Goal: Task Accomplishment & Management: Complete application form

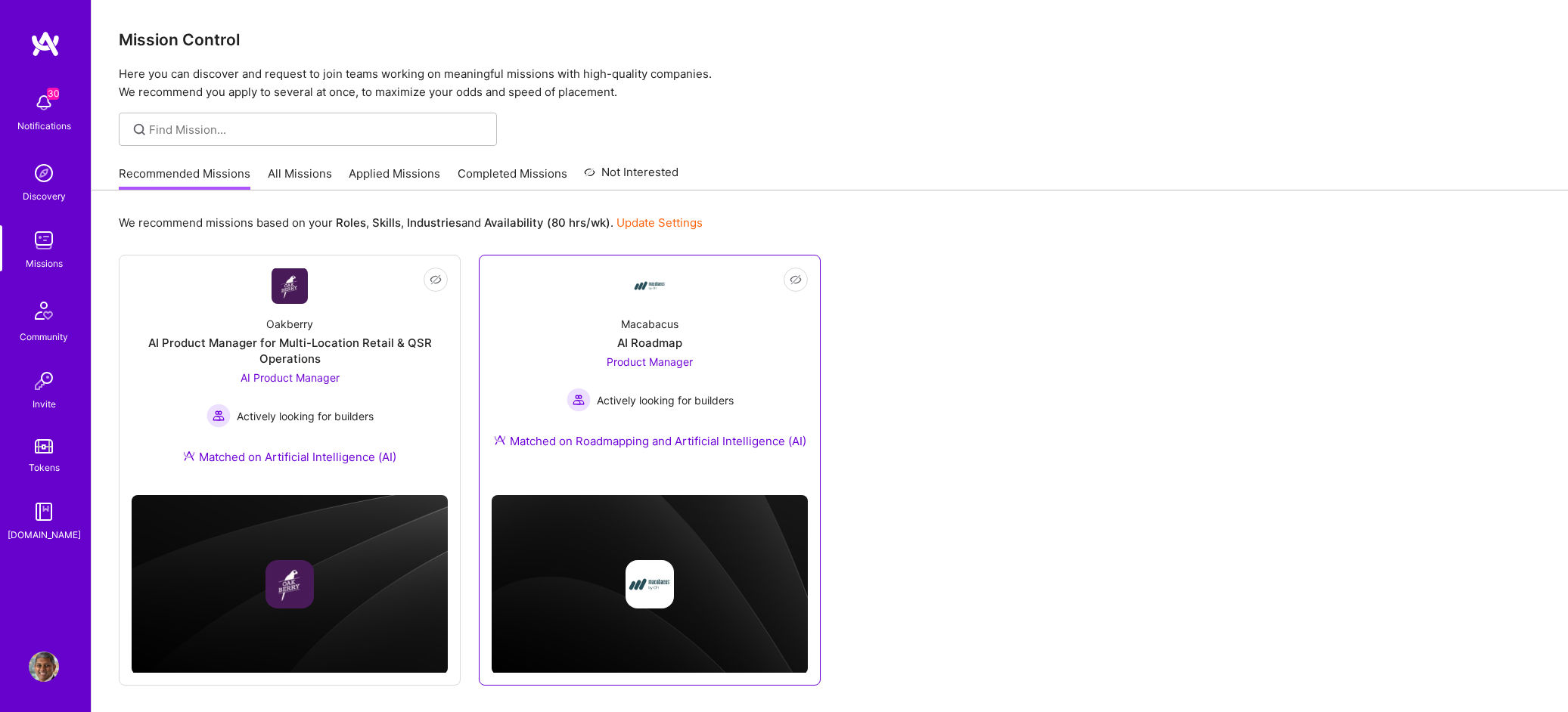
click at [769, 359] on div "Macabacus AI Roadmap Product Manager Actively looking for builders Matched on R…" at bounding box center [650, 385] width 317 height 163
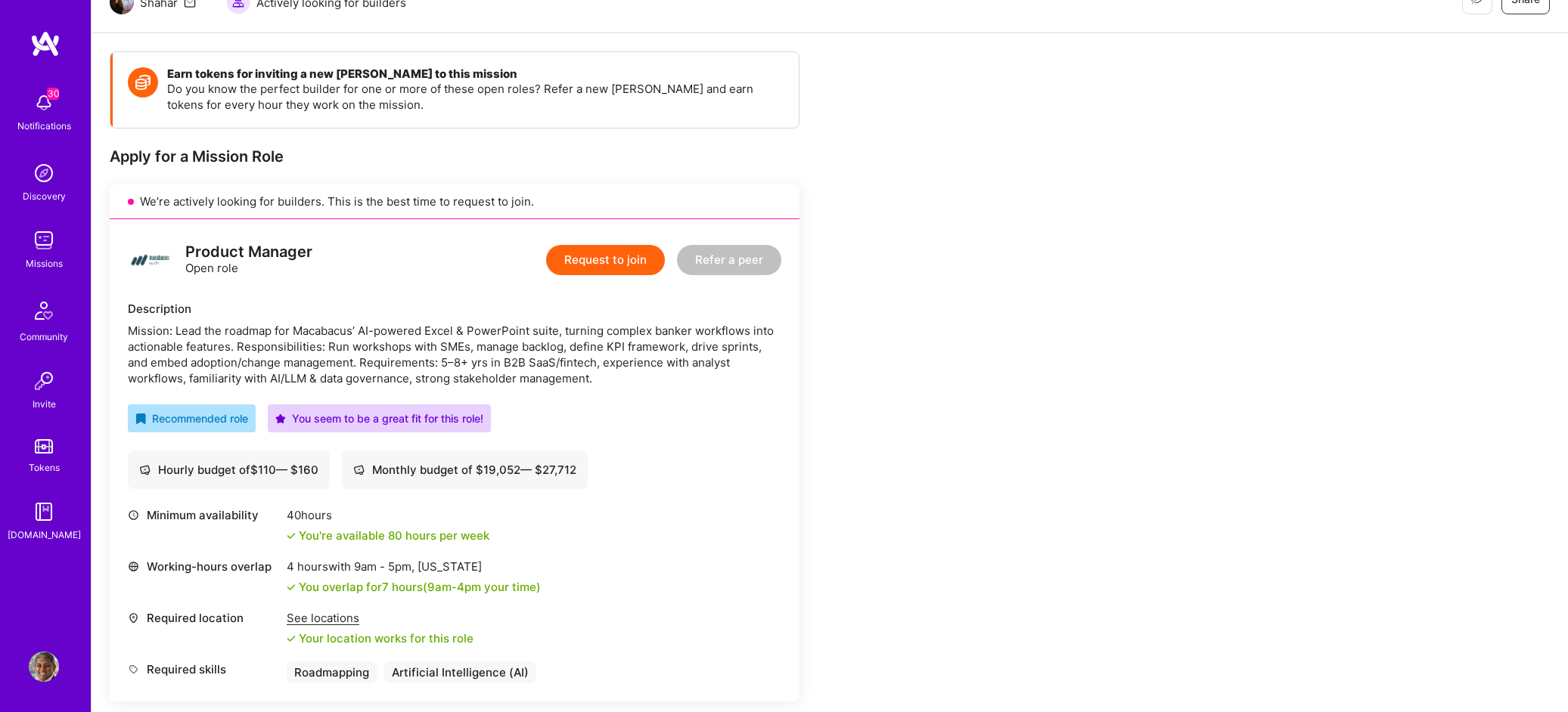
scroll to position [230, 0]
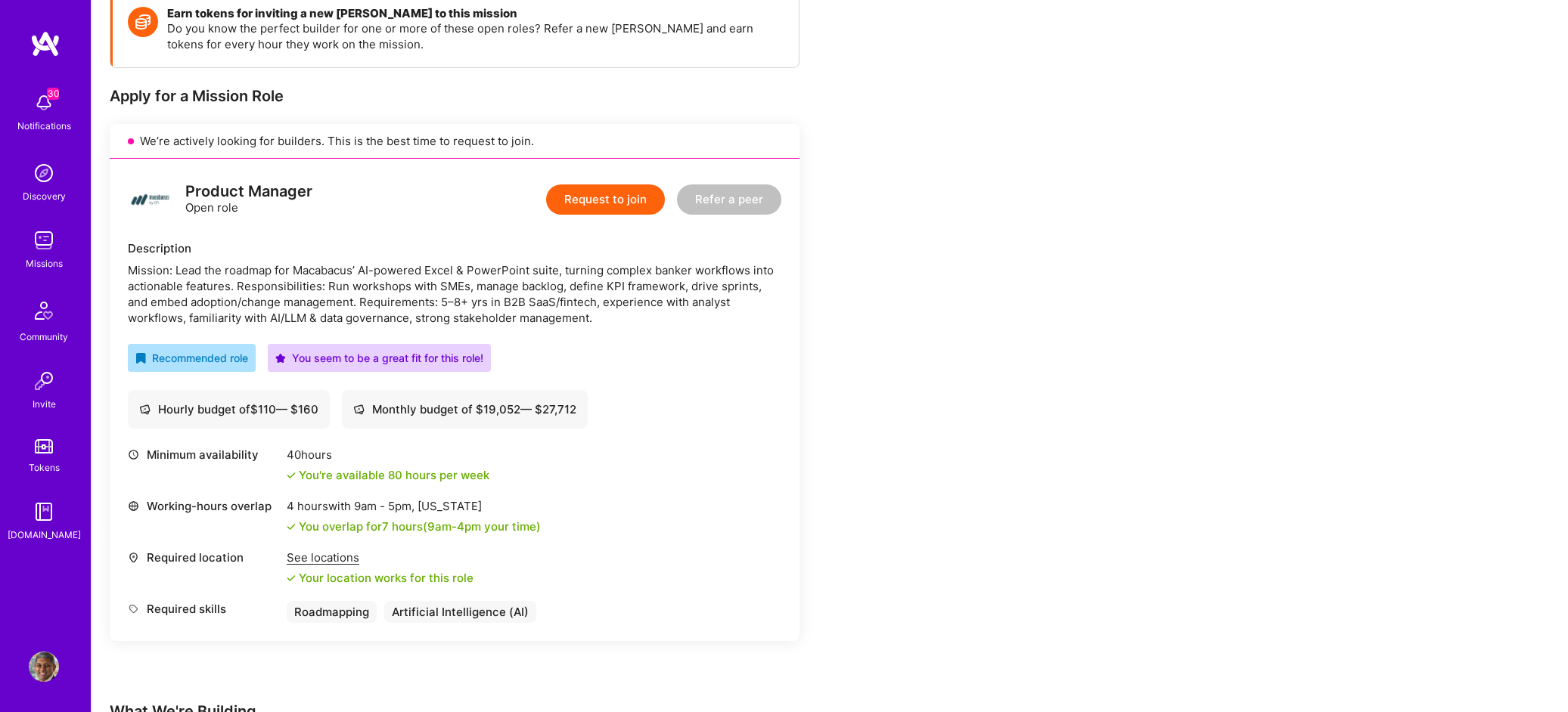
click at [606, 207] on button "Request to join" at bounding box center [606, 199] width 119 height 30
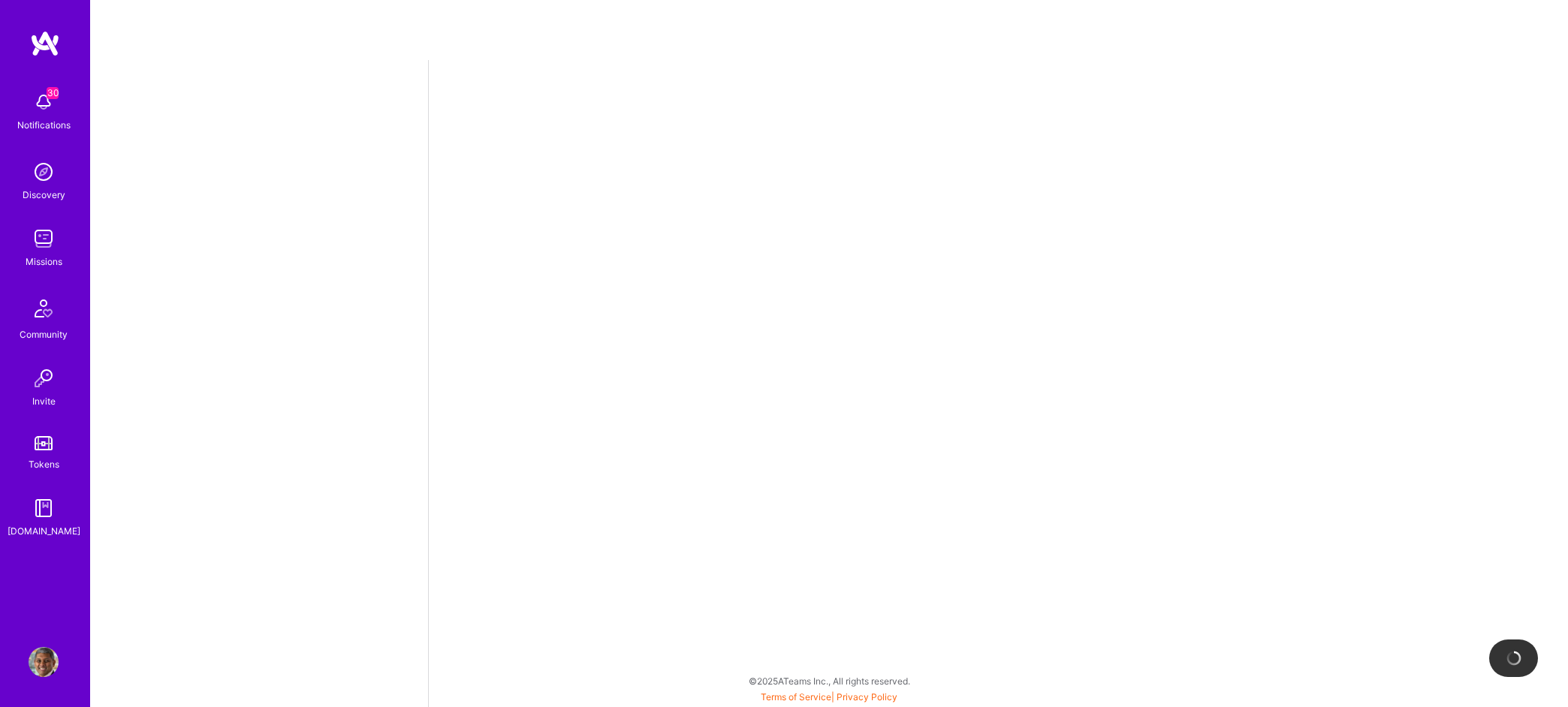
select select "US"
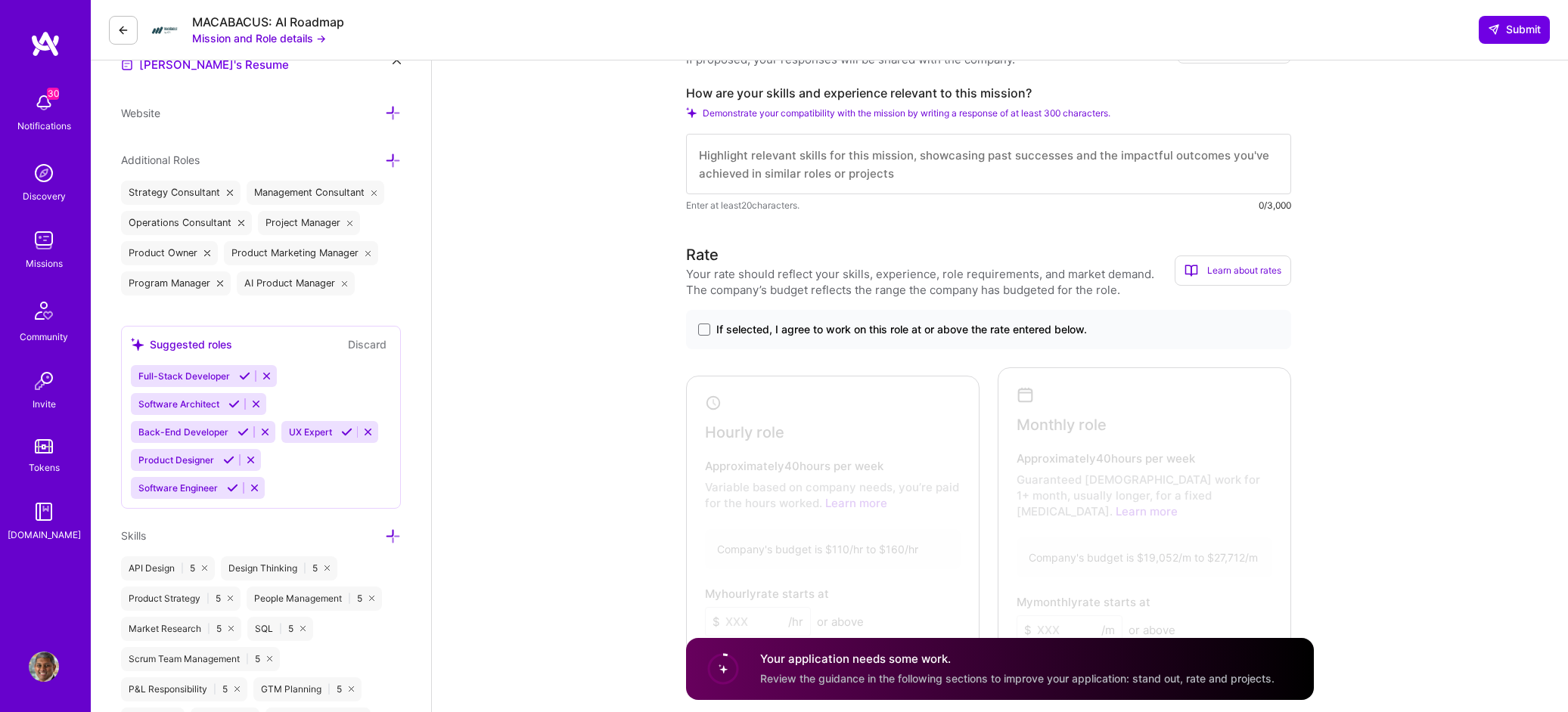
scroll to position [469, 0]
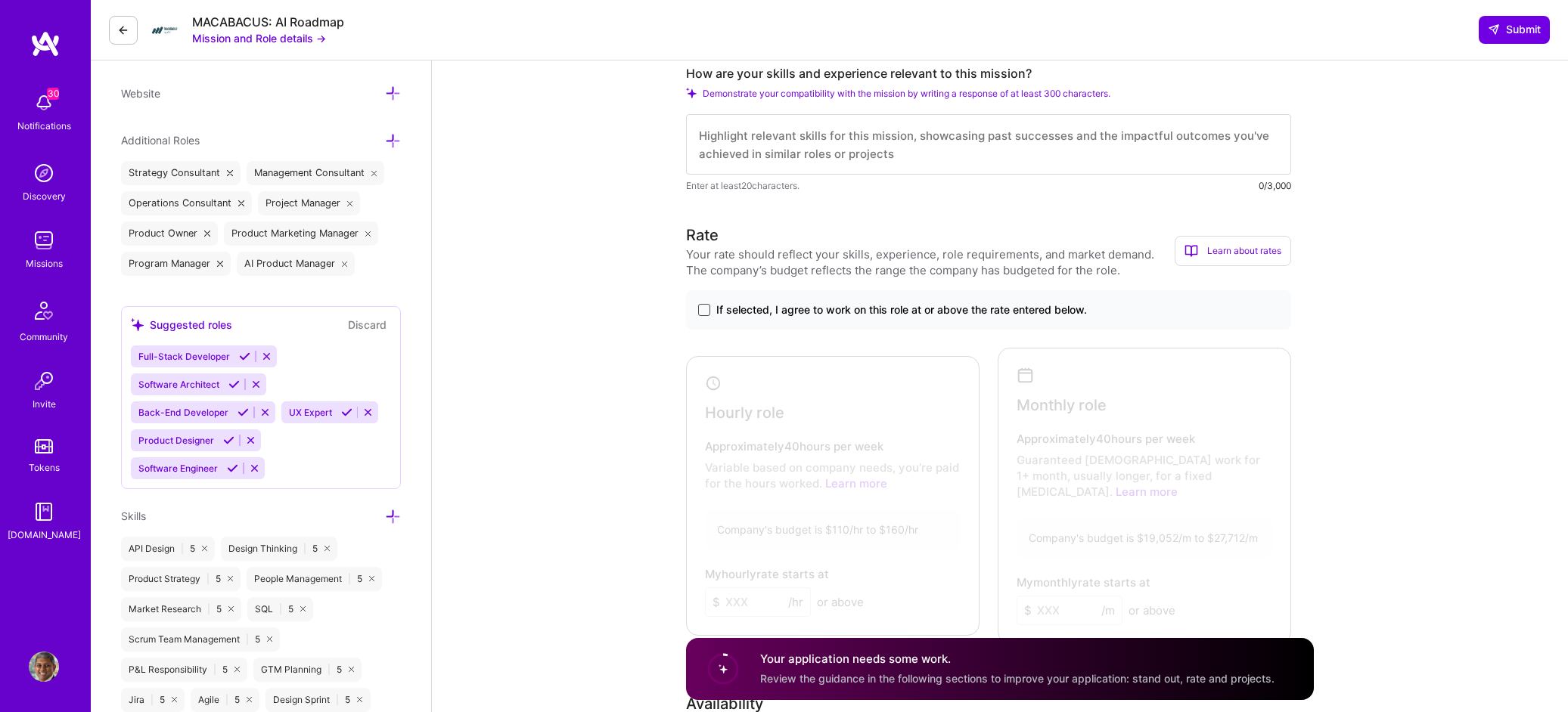
click at [701, 308] on span at bounding box center [703, 310] width 12 height 12
click at [0, 0] on input "If selected, I agree to work on this role at or above the rate entered below." at bounding box center [0, 0] width 0 height 0
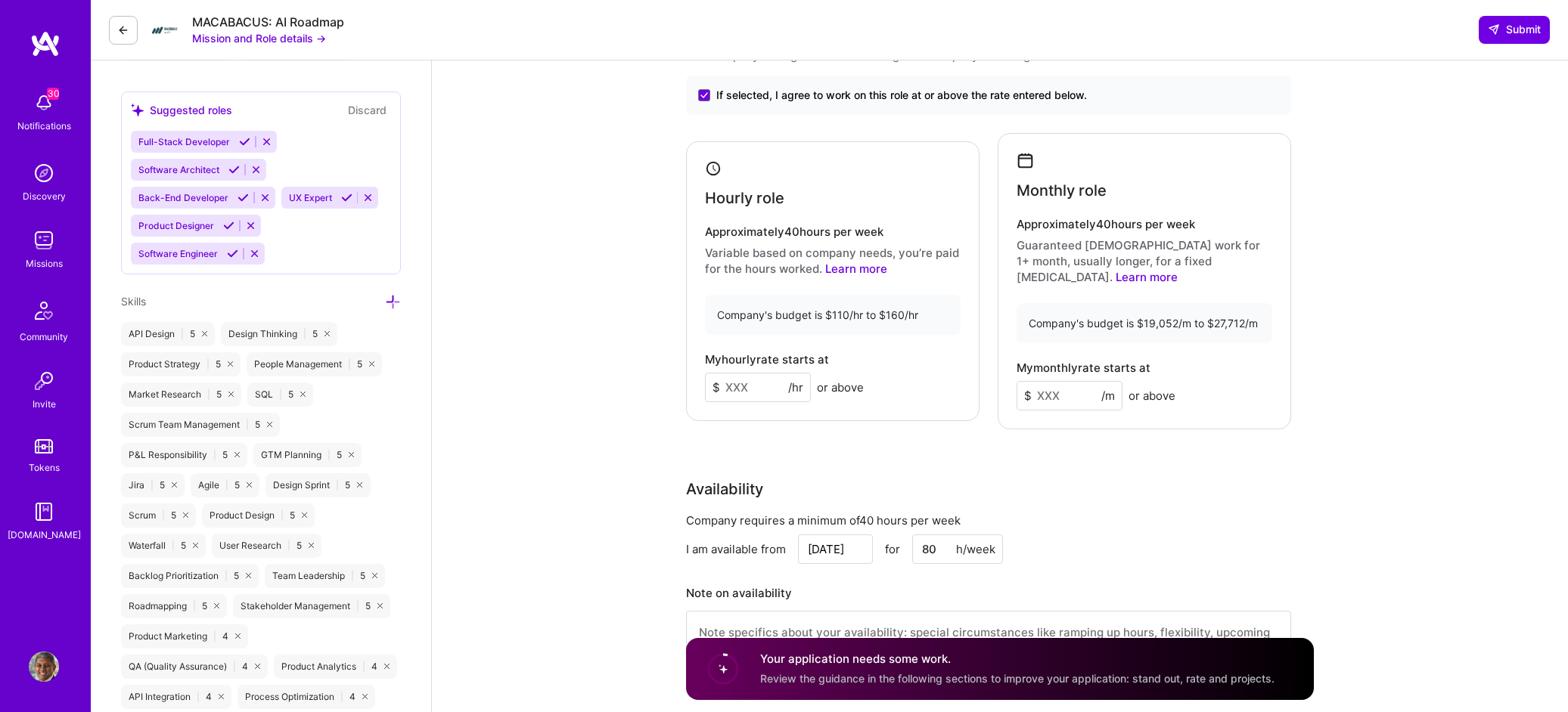
scroll to position [674, 0]
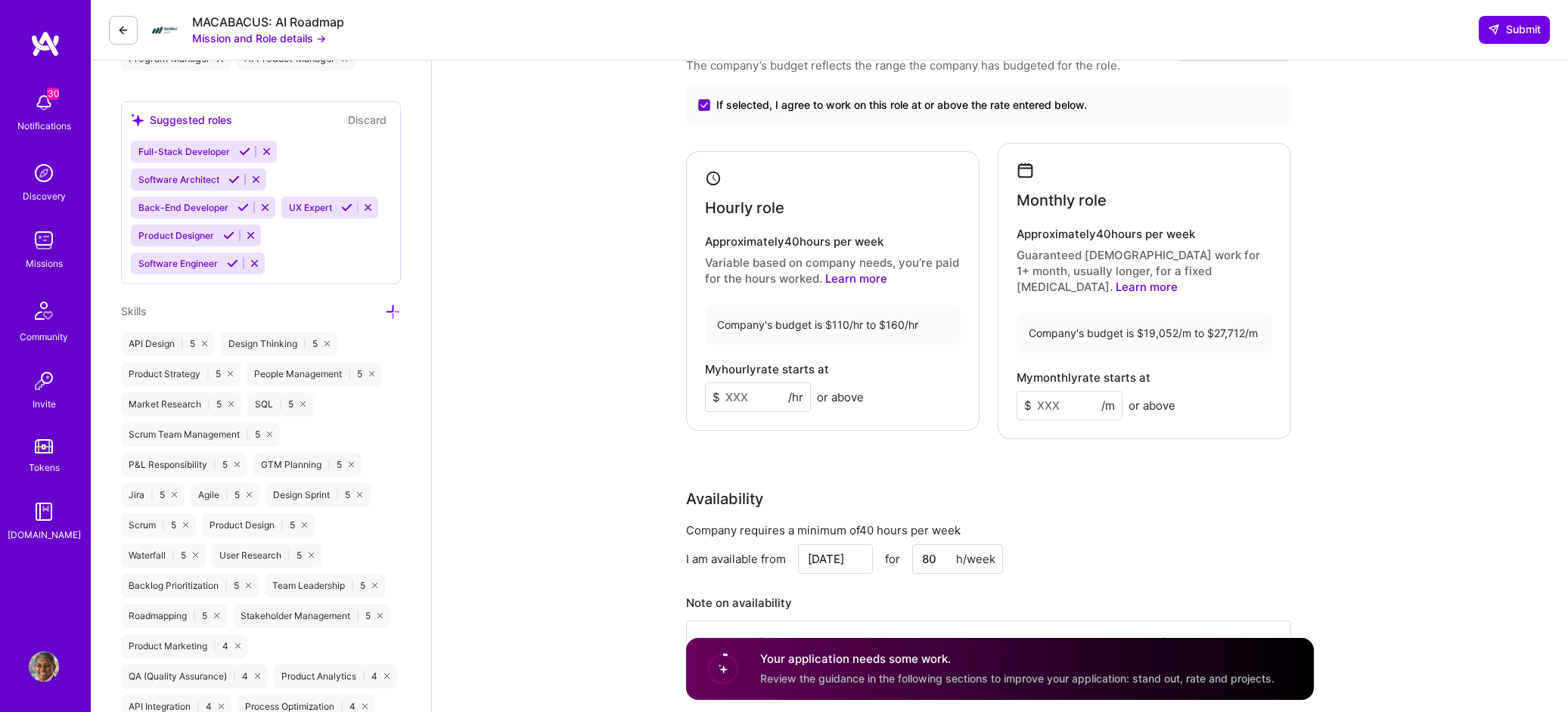
click at [756, 393] on input at bounding box center [757, 398] width 106 height 29
type input "150"
click at [1047, 391] on input at bounding box center [1069, 405] width 106 height 29
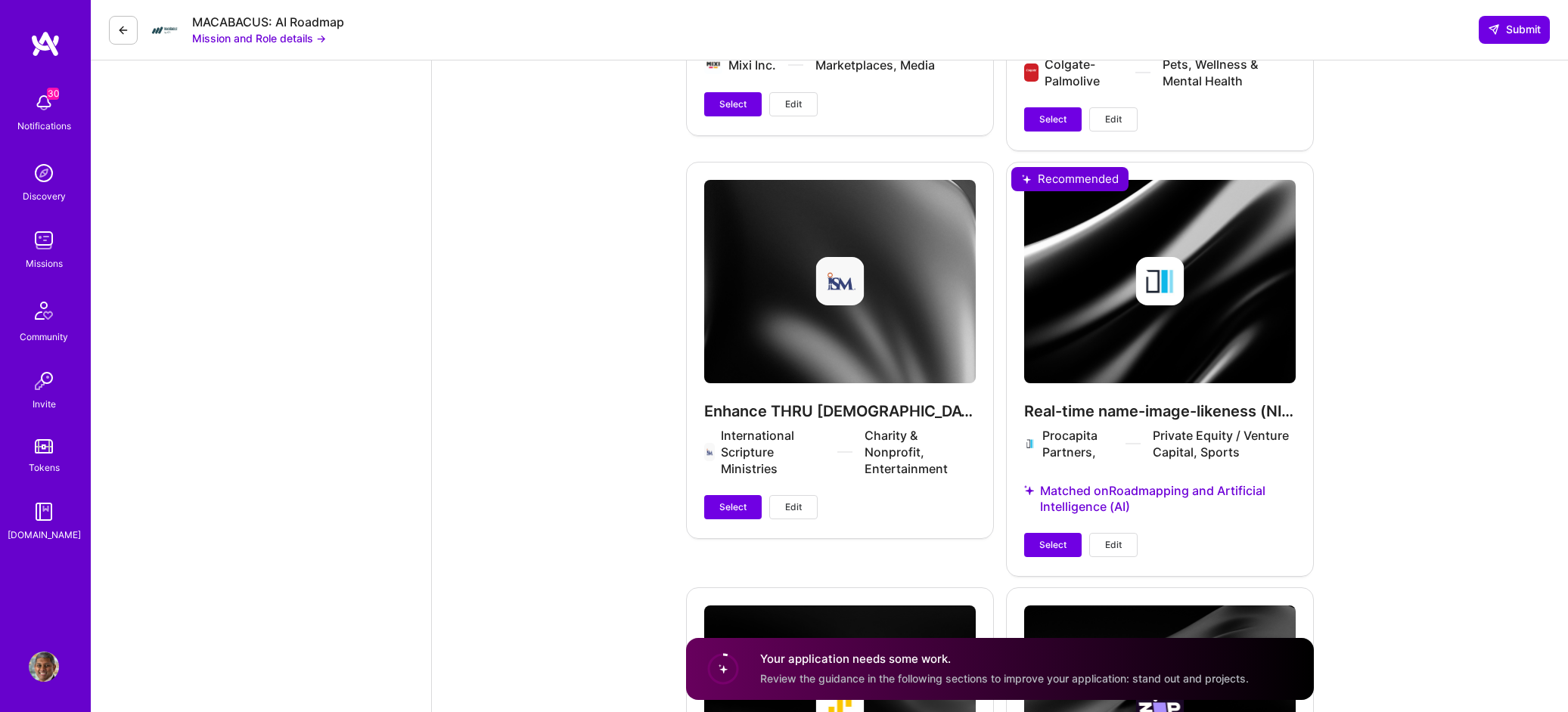
scroll to position [3085, 0]
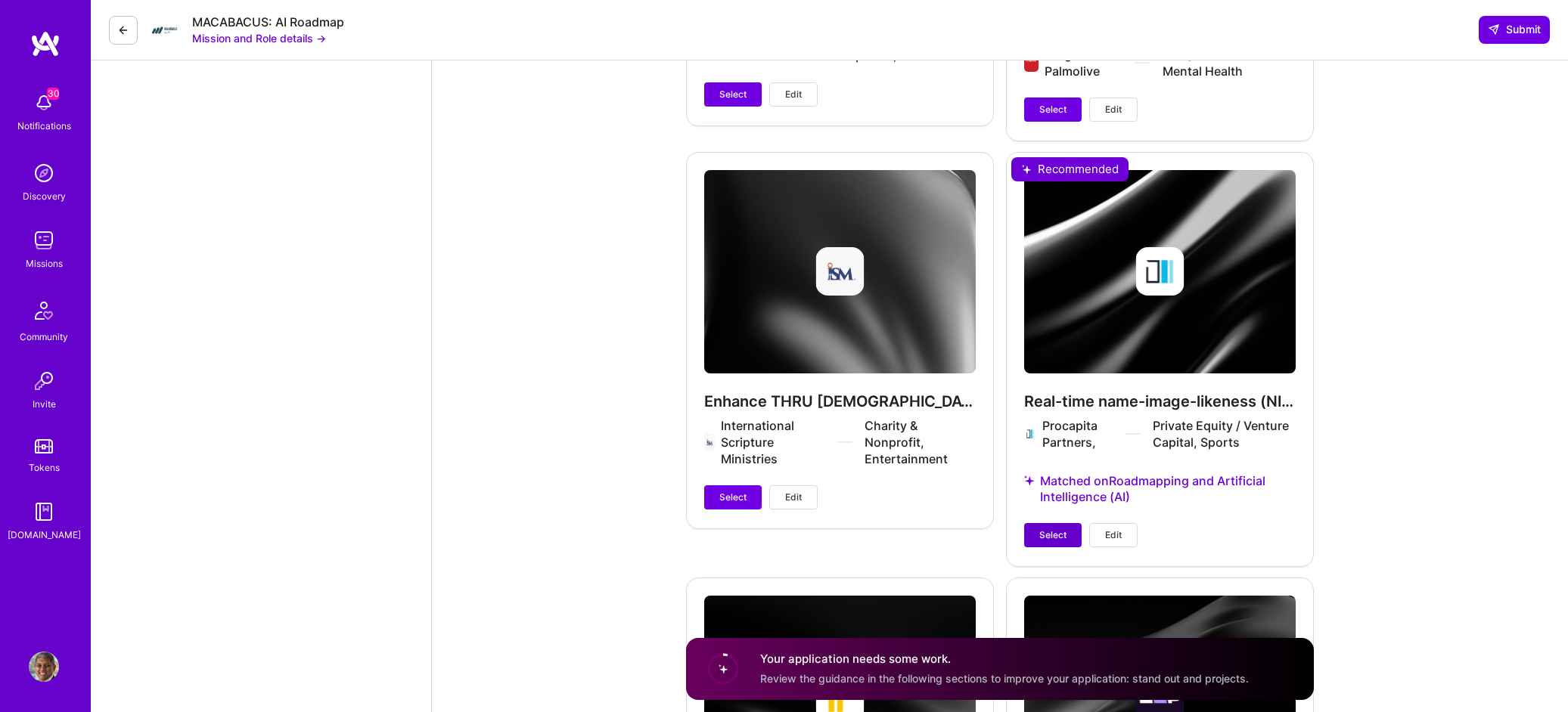
click at [1064, 528] on span "Select" at bounding box center [1052, 535] width 27 height 14
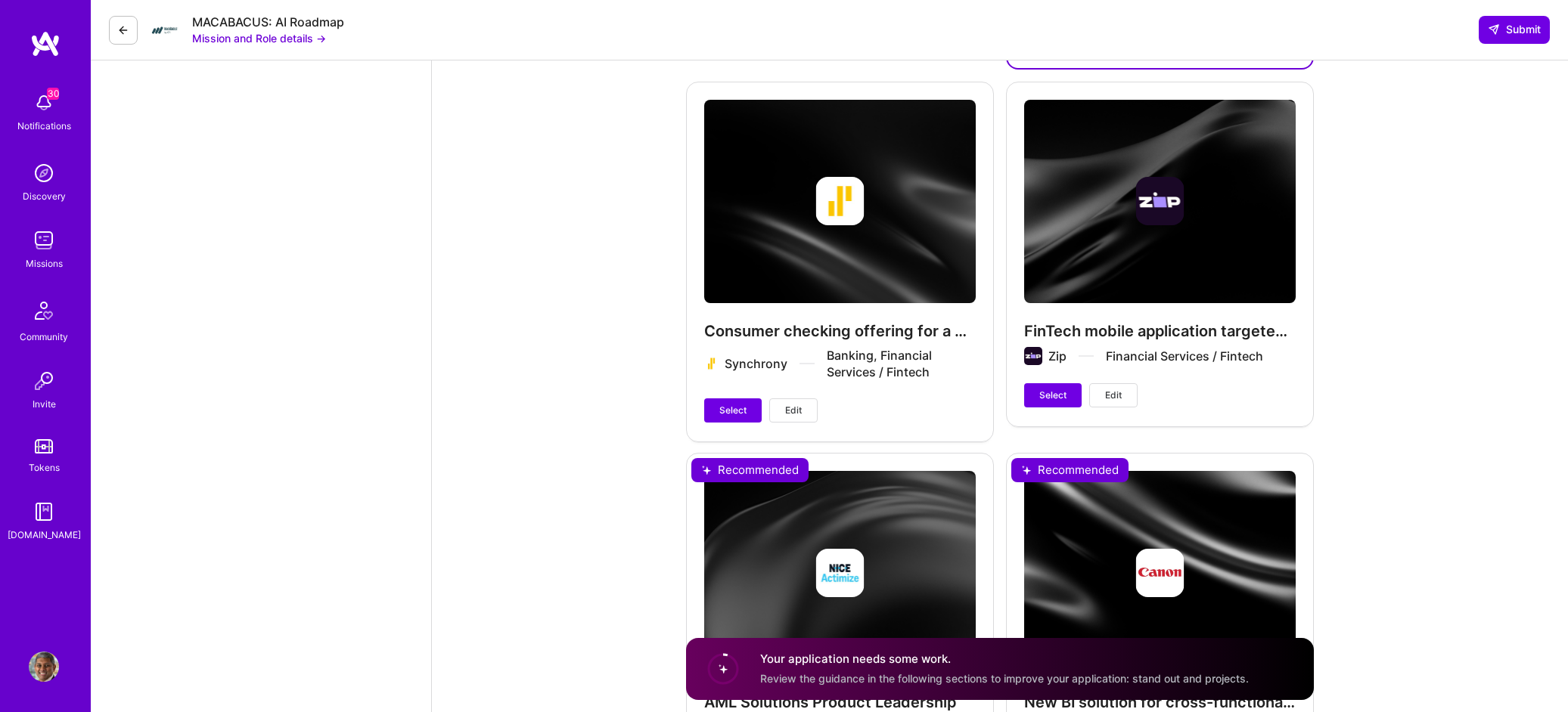
scroll to position [3785, 0]
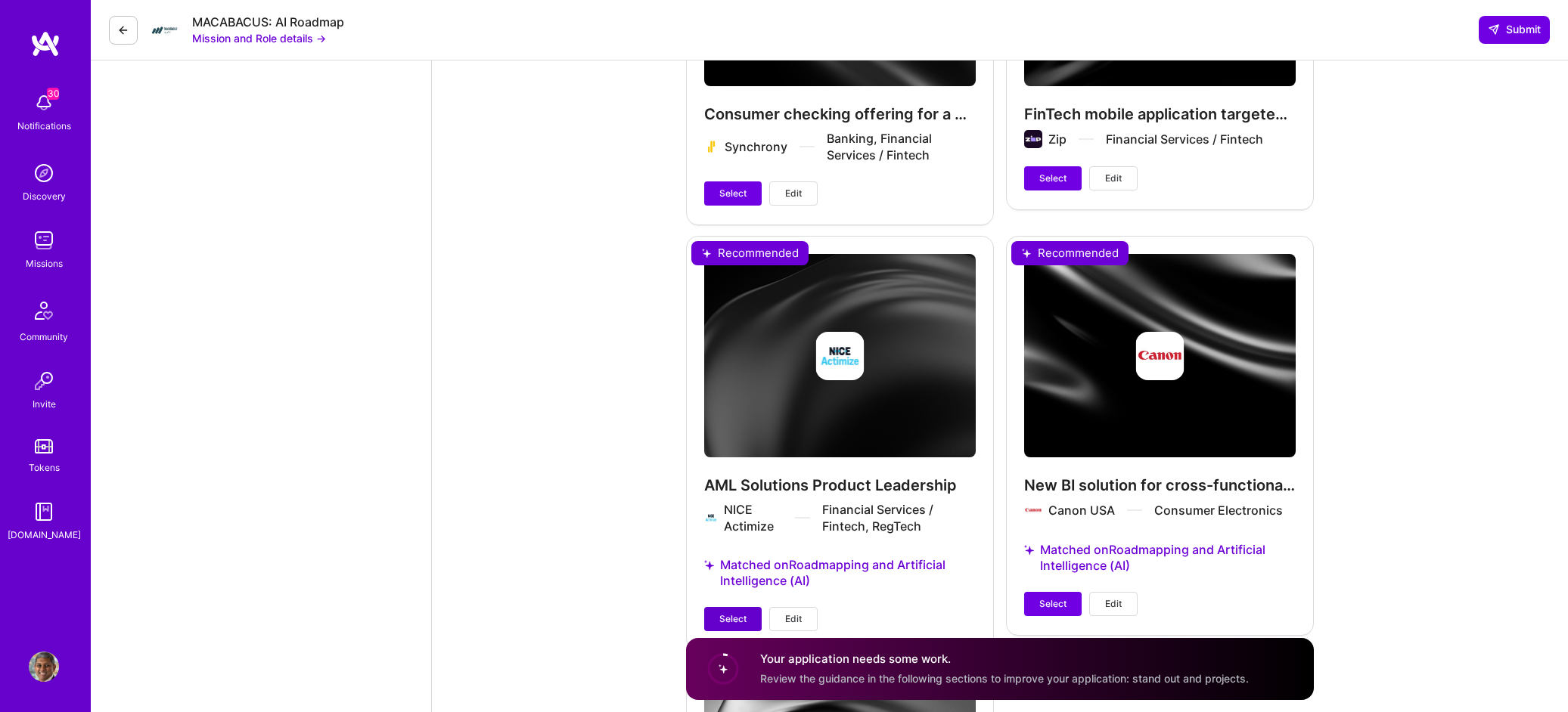
click at [731, 612] on span "Select" at bounding box center [733, 619] width 27 height 14
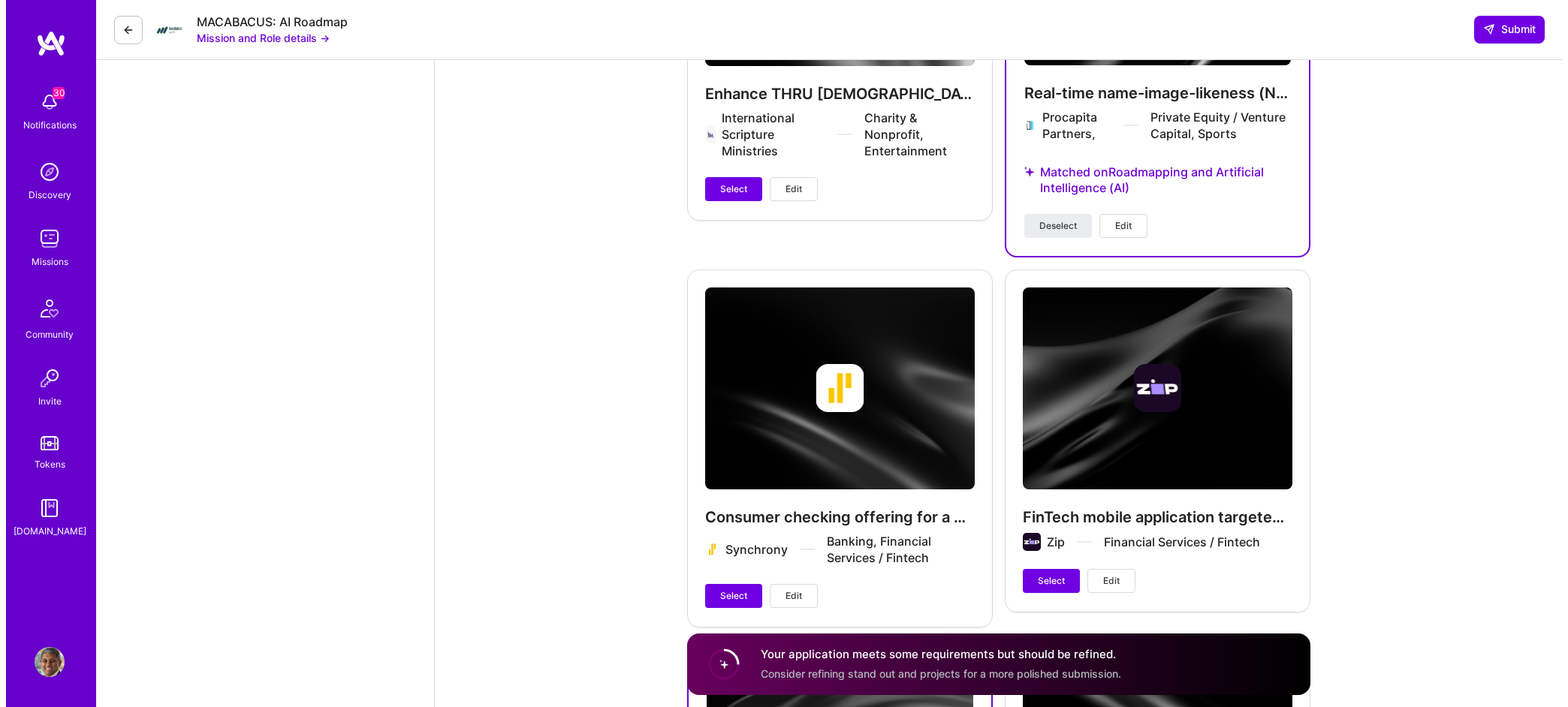
scroll to position [3427, 0]
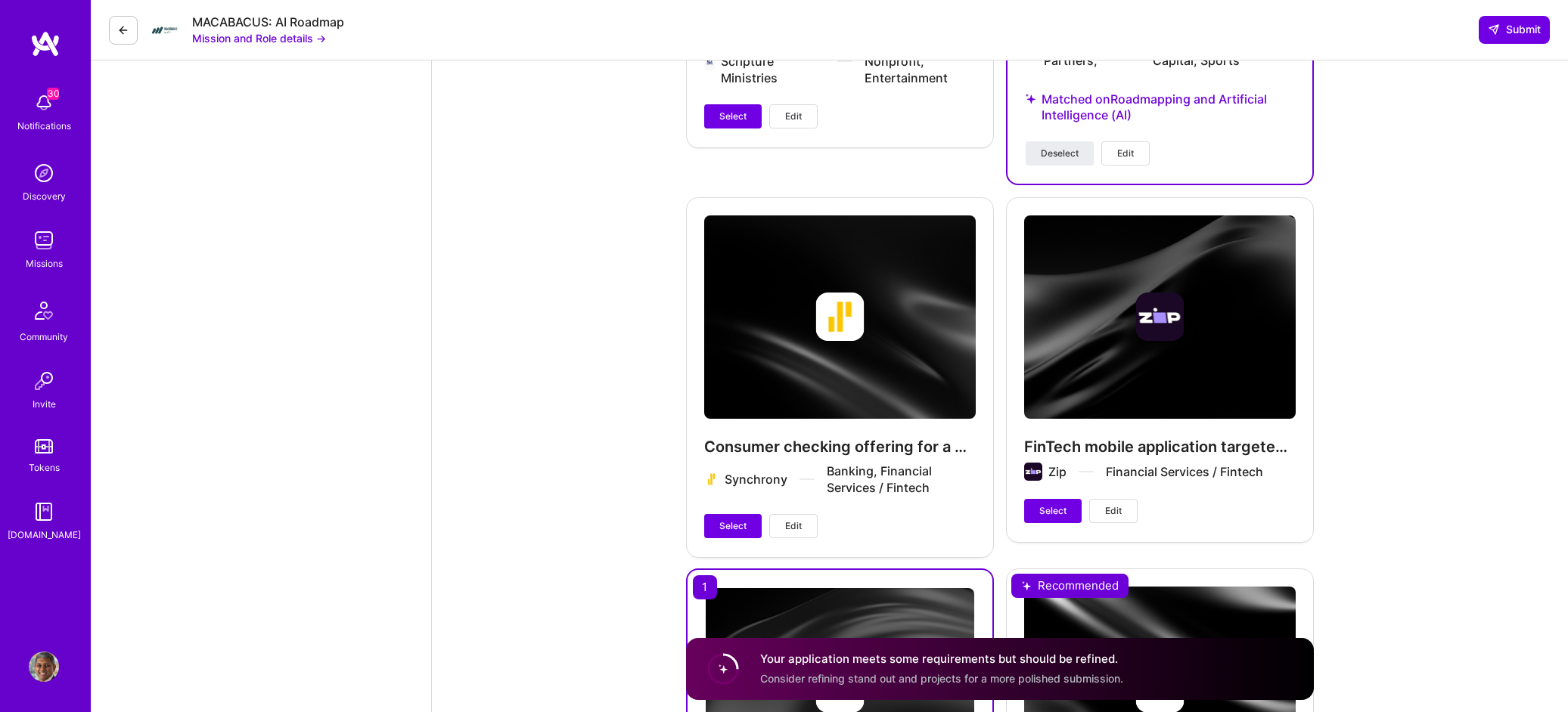
click at [1126, 501] on button "Edit" at bounding box center [1114, 511] width 49 height 24
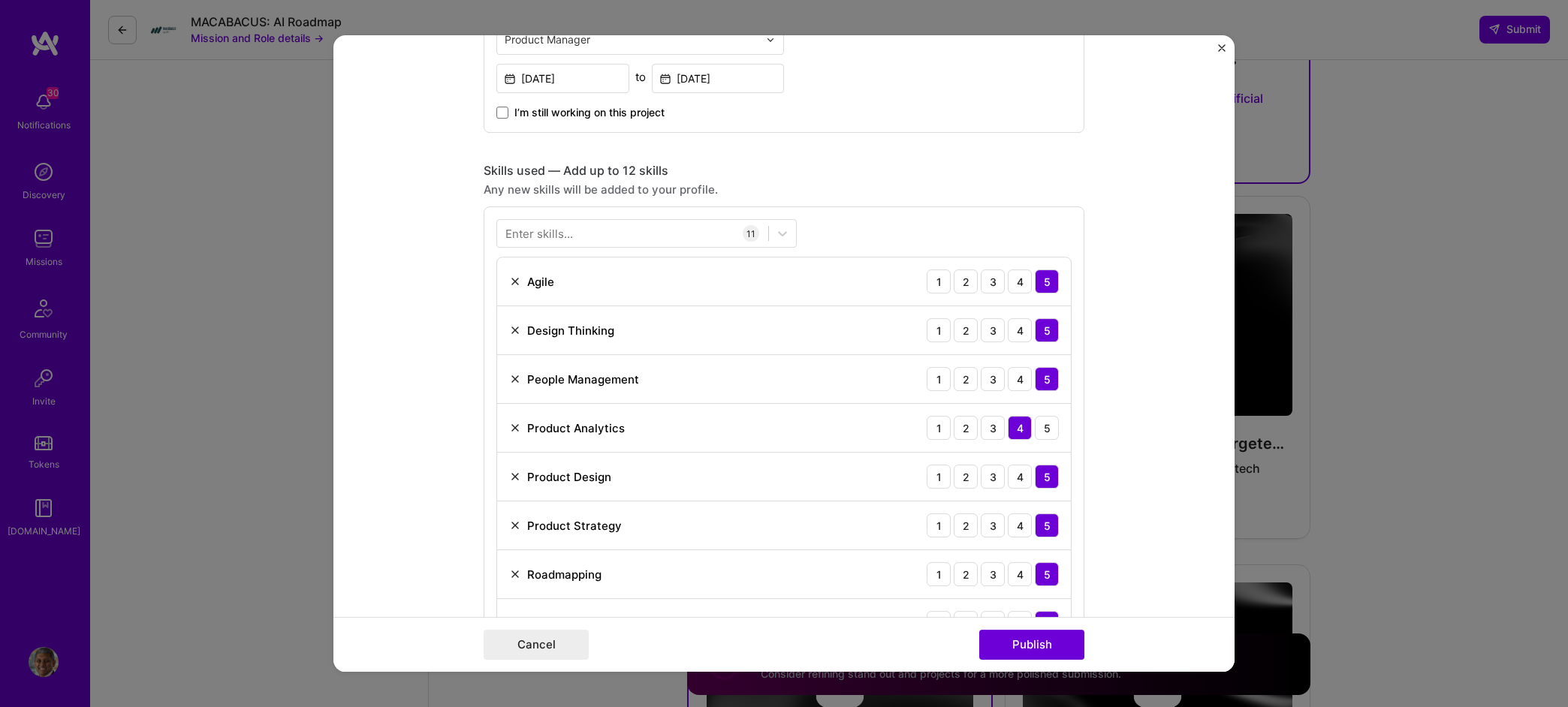
scroll to position [447, 0]
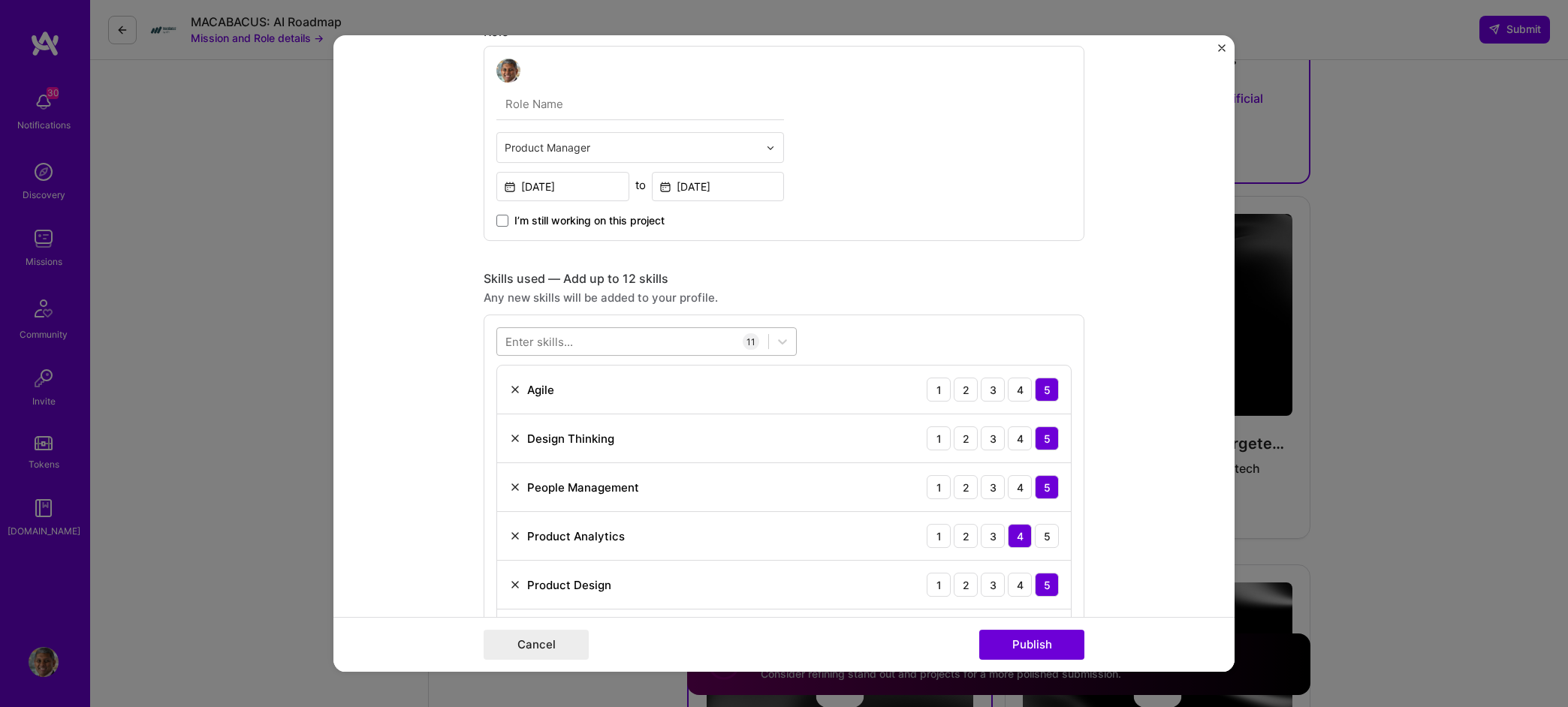
click at [633, 341] on div at bounding box center [632, 342] width 271 height 25
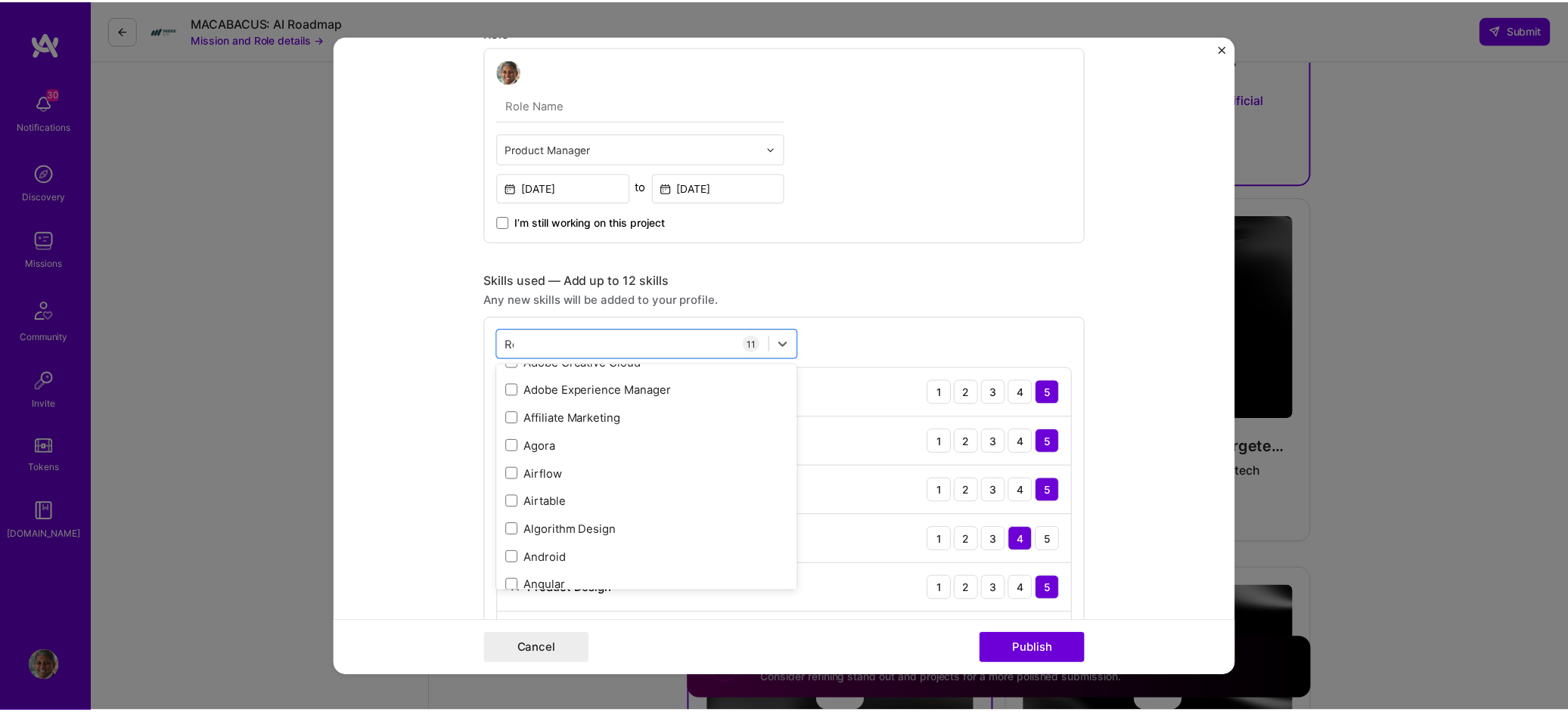
scroll to position [0, 0]
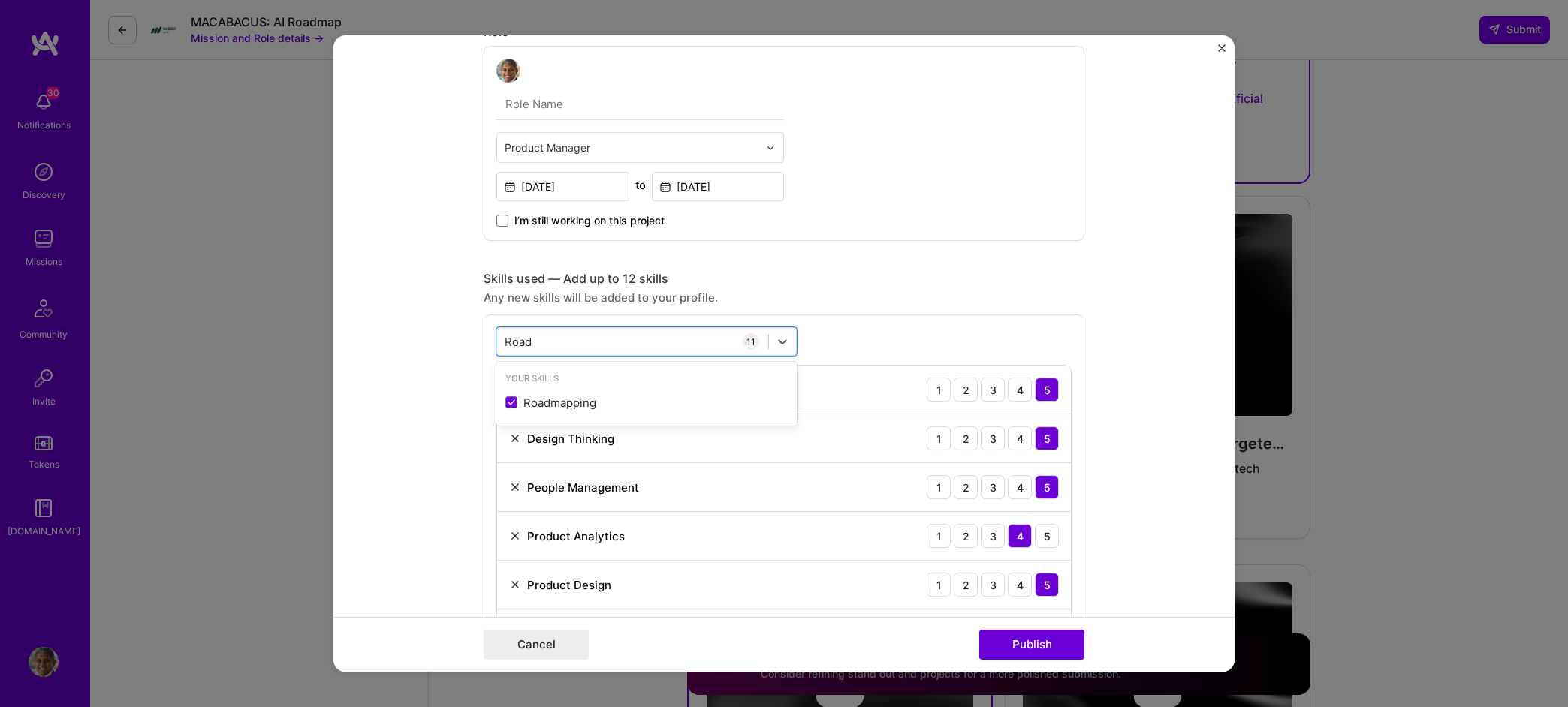
type input "Road"
click at [902, 327] on div "option Roadmapping focused, 0 of 2. 1 result available for search term Road. Us…" at bounding box center [783, 614] width 601 height 600
click at [523, 646] on button "Cancel" at bounding box center [536, 644] width 105 height 30
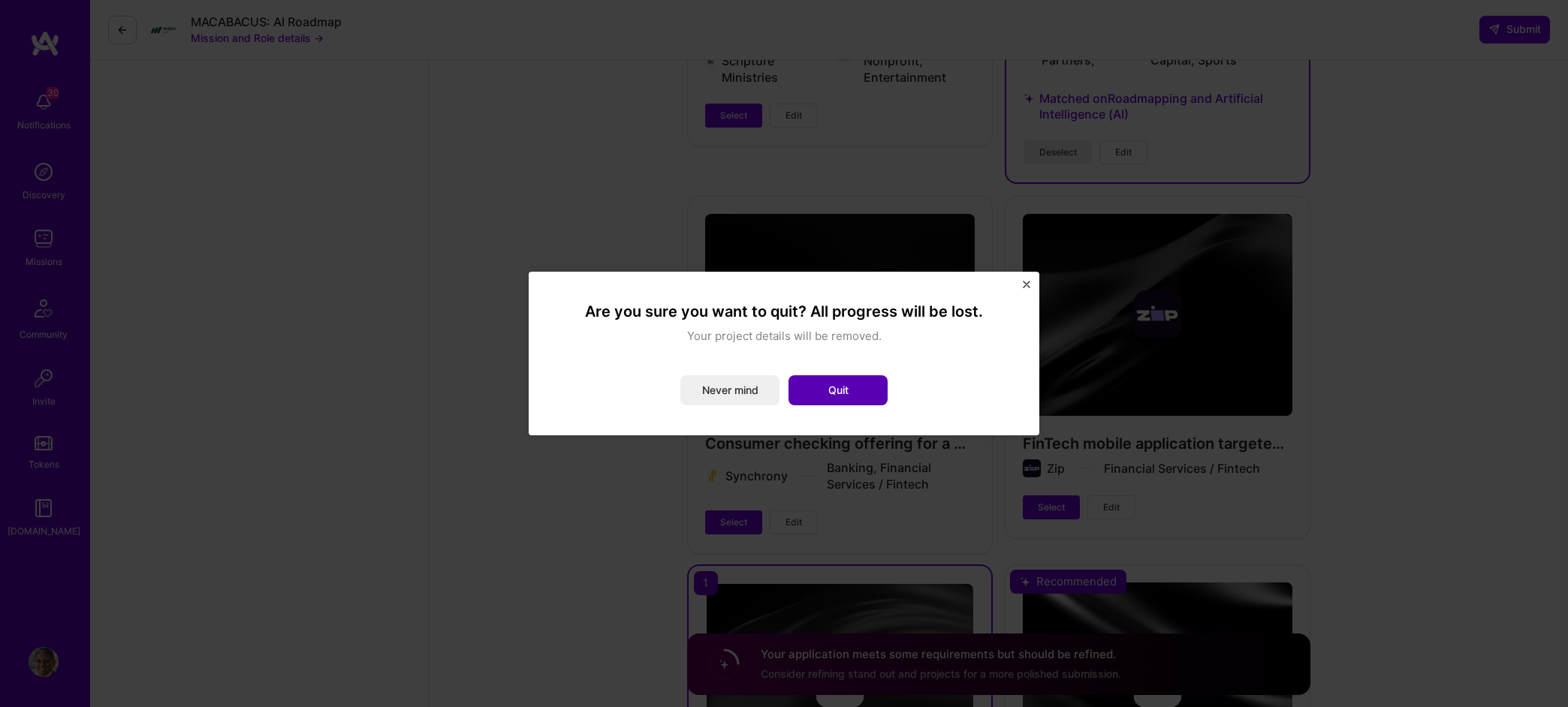
click at [826, 390] on button "Quit" at bounding box center [838, 390] width 99 height 30
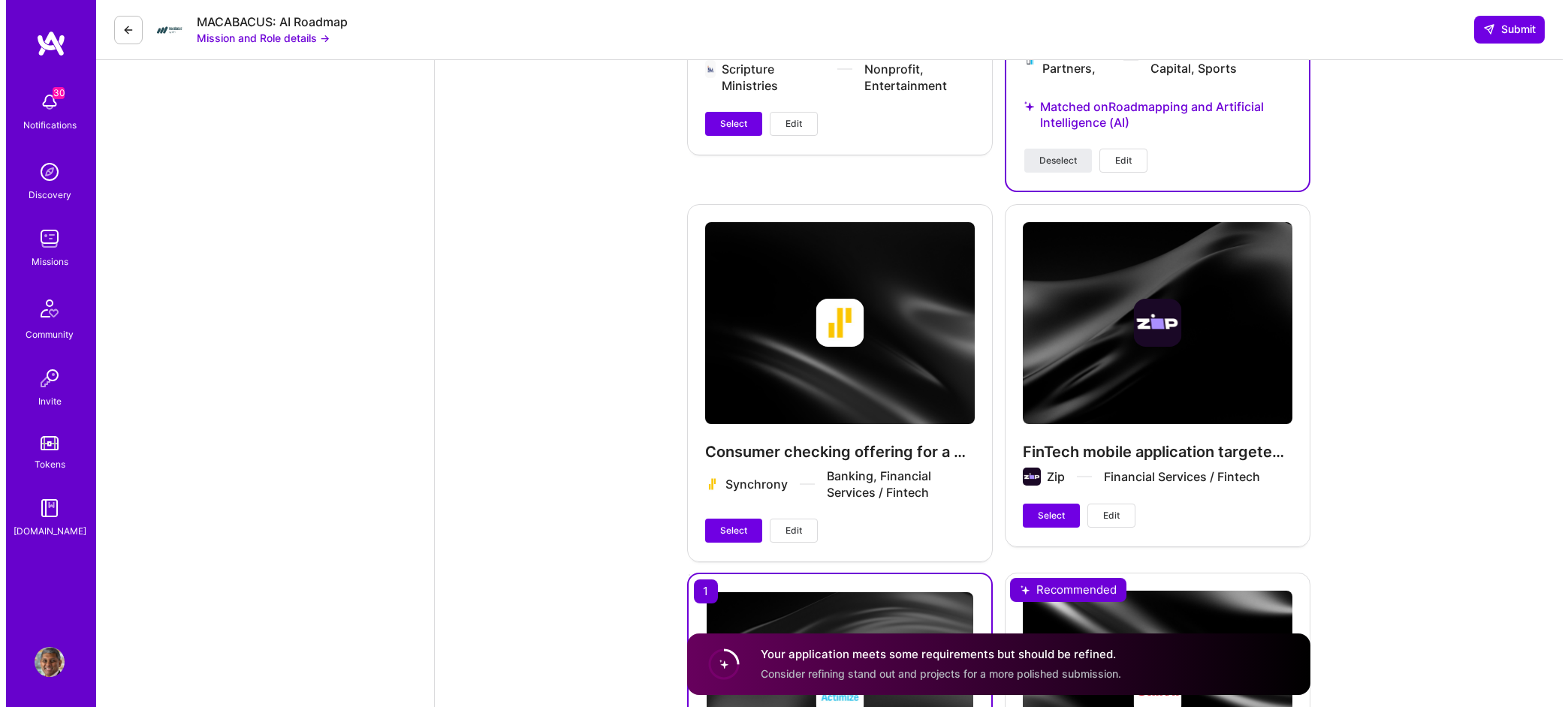
scroll to position [3429, 0]
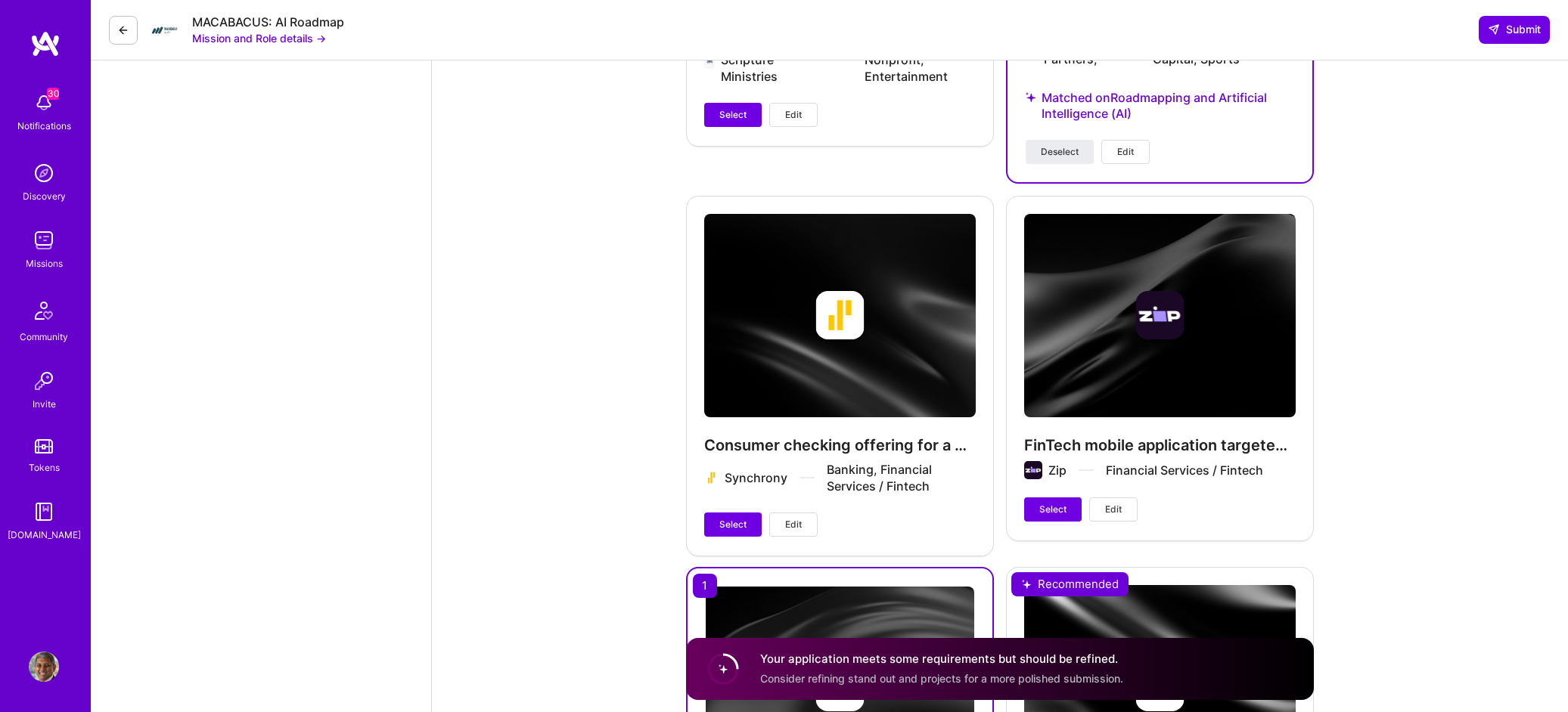
click at [1124, 497] on button "Edit" at bounding box center [1114, 509] width 49 height 24
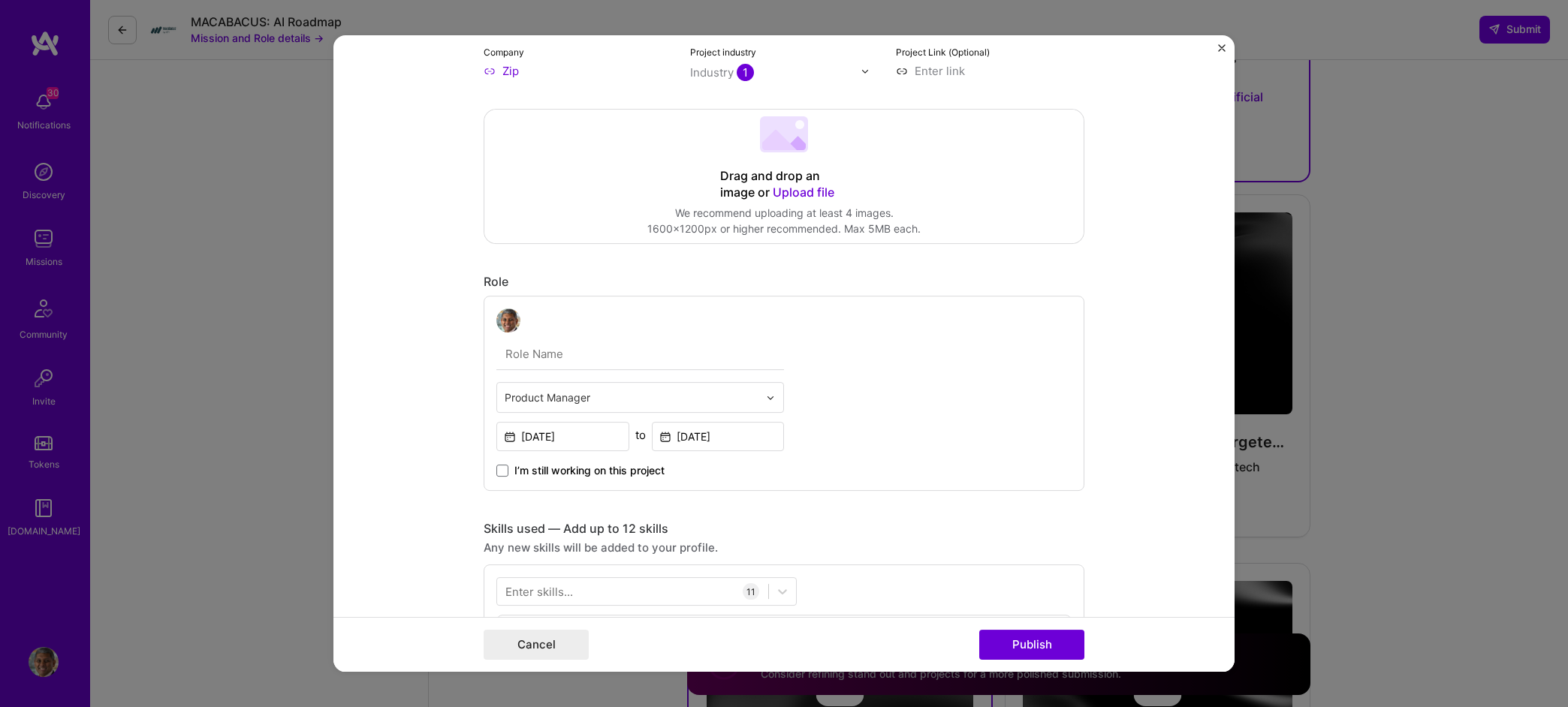
scroll to position [394, 0]
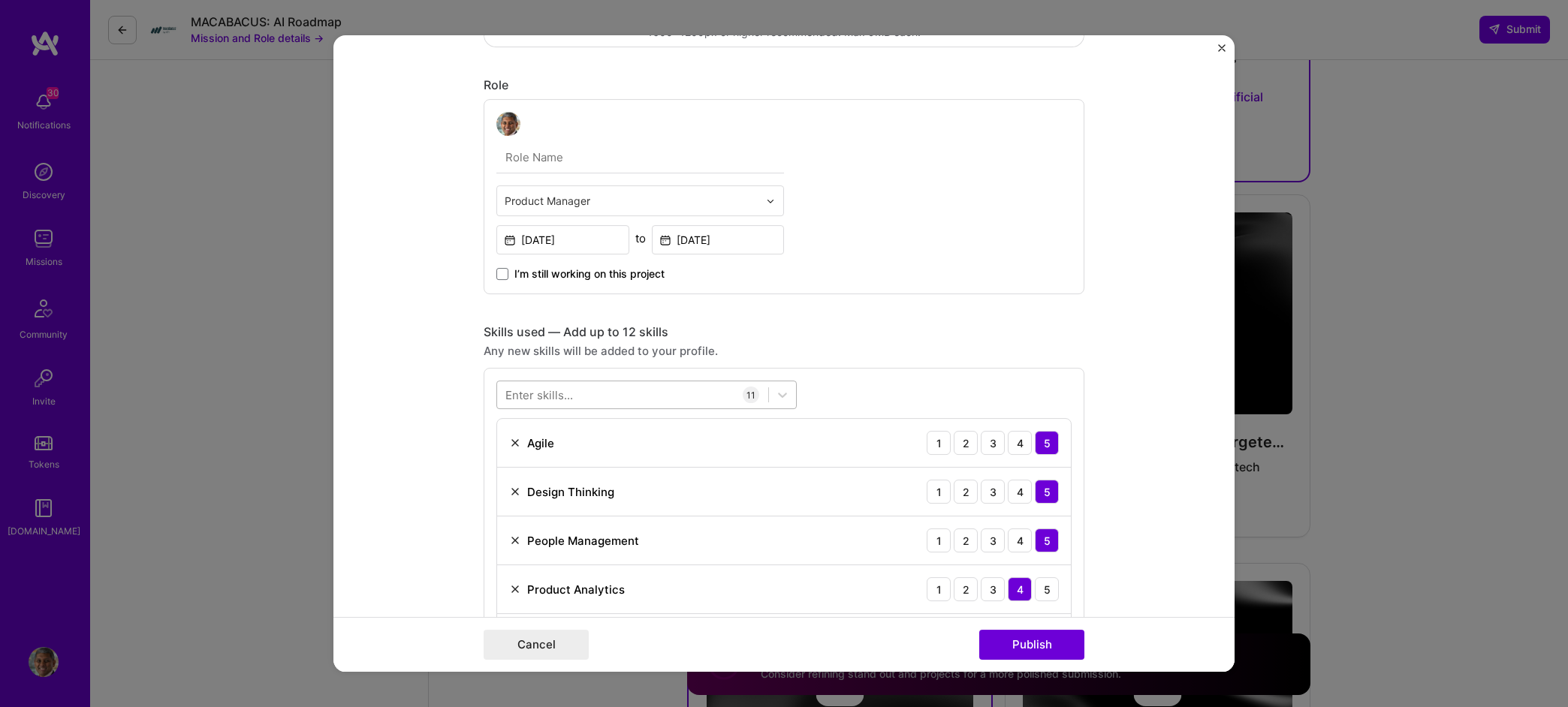
click at [611, 394] on div at bounding box center [632, 396] width 271 height 25
click at [506, 454] on span at bounding box center [511, 456] width 12 height 12
click at [0, 0] on input "checkbox" at bounding box center [0, 0] width 0 height 0
type input "Arti"
click at [1165, 531] on form "Project title FinTech mobile application targeted at millennial goods and servi…" at bounding box center [784, 353] width 901 height 636
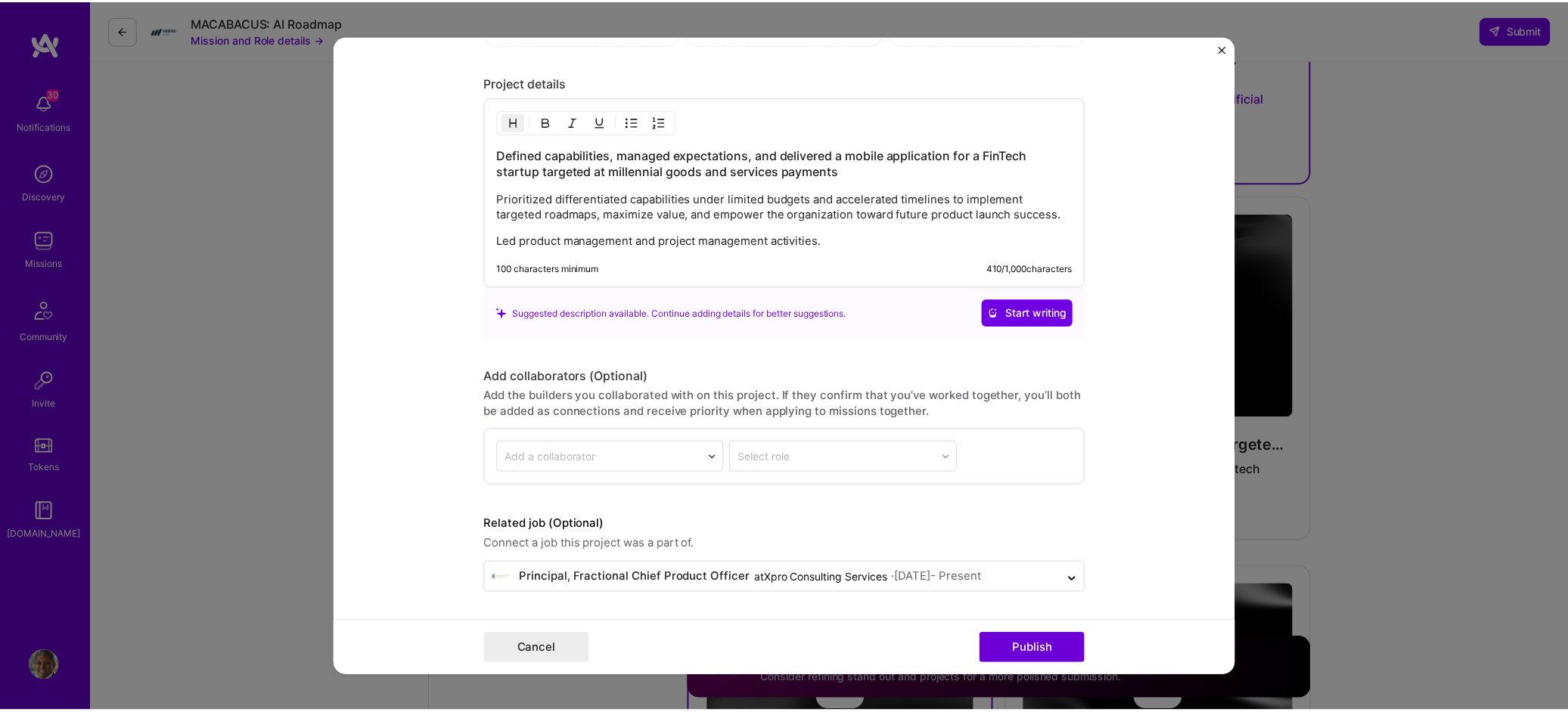
scroll to position [1199, 0]
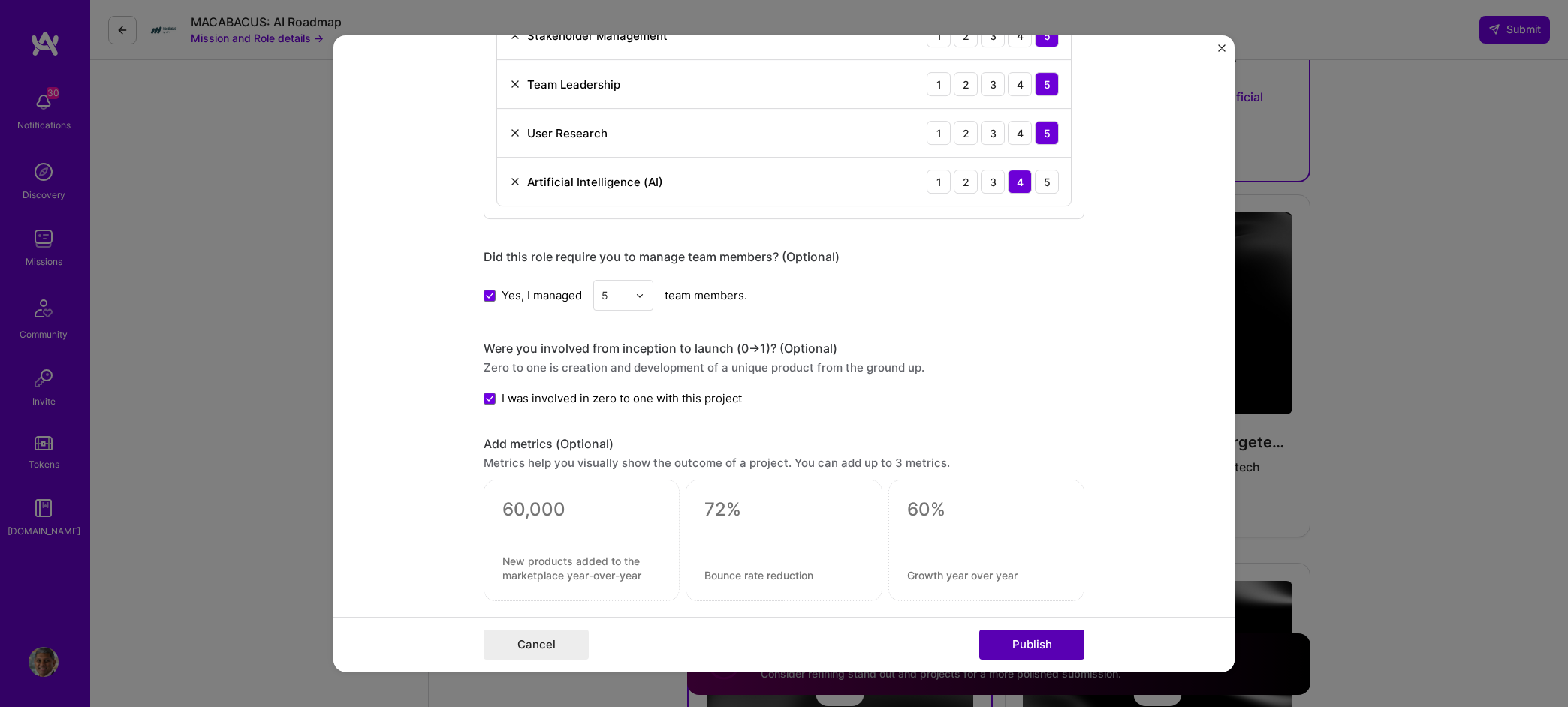
click at [1052, 650] on button "Publish" at bounding box center [1031, 644] width 105 height 30
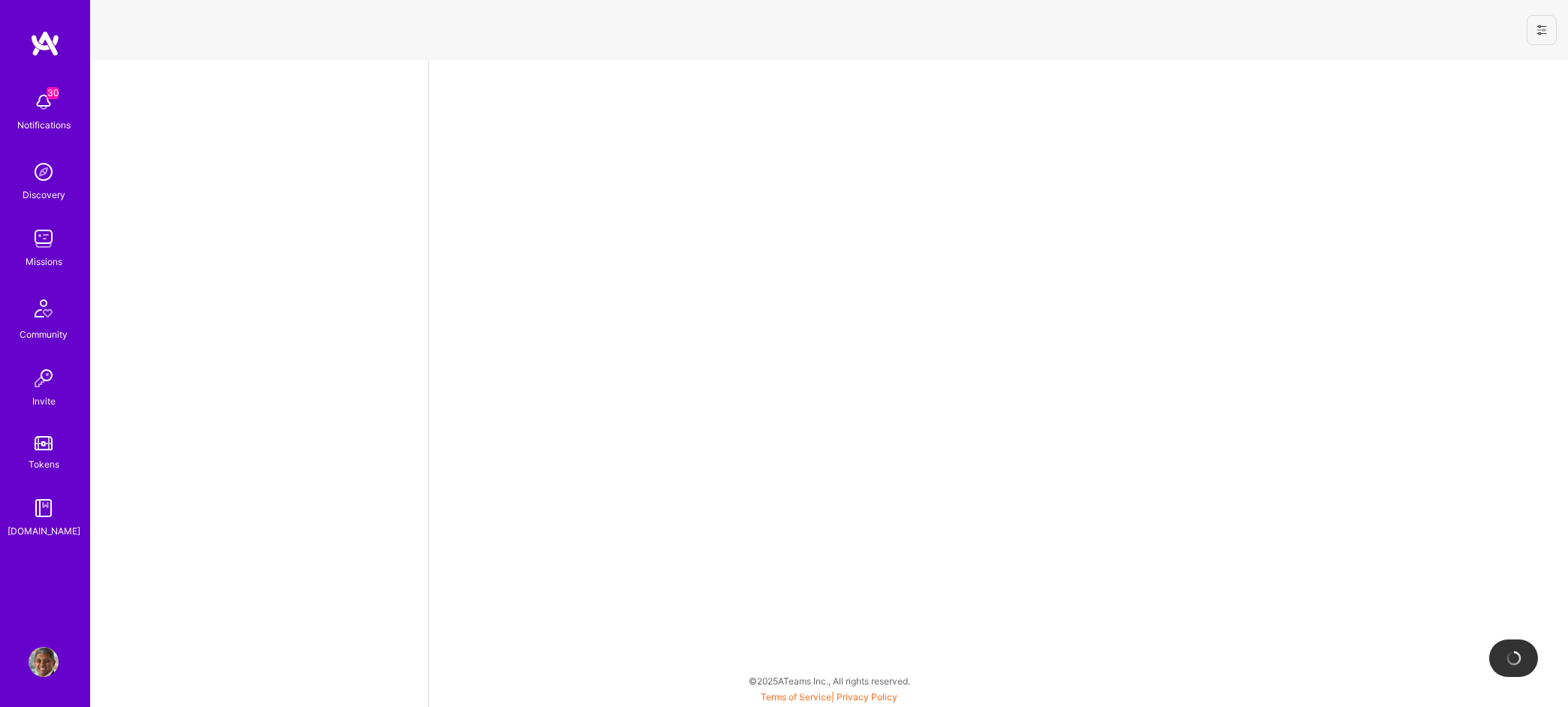
select select "US"
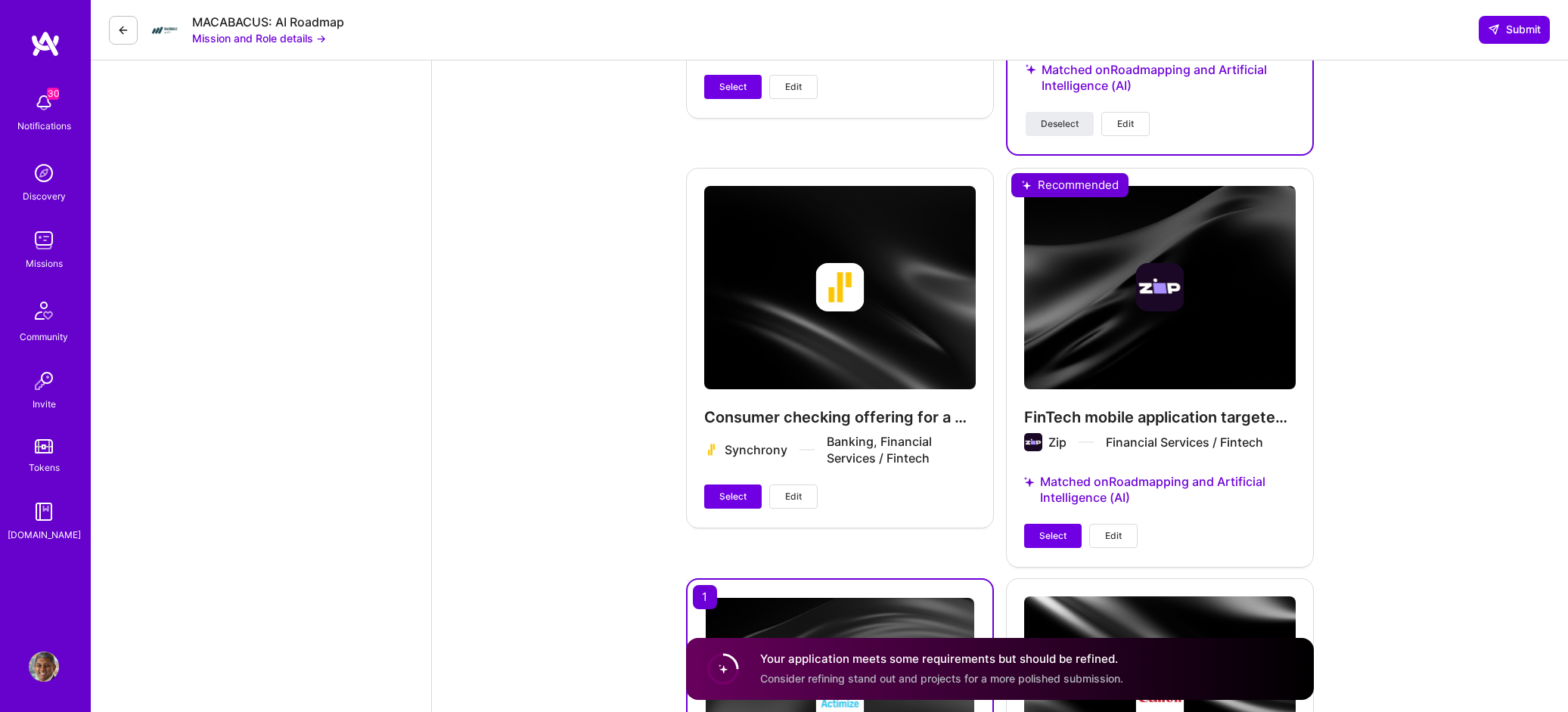
scroll to position [3491, 0]
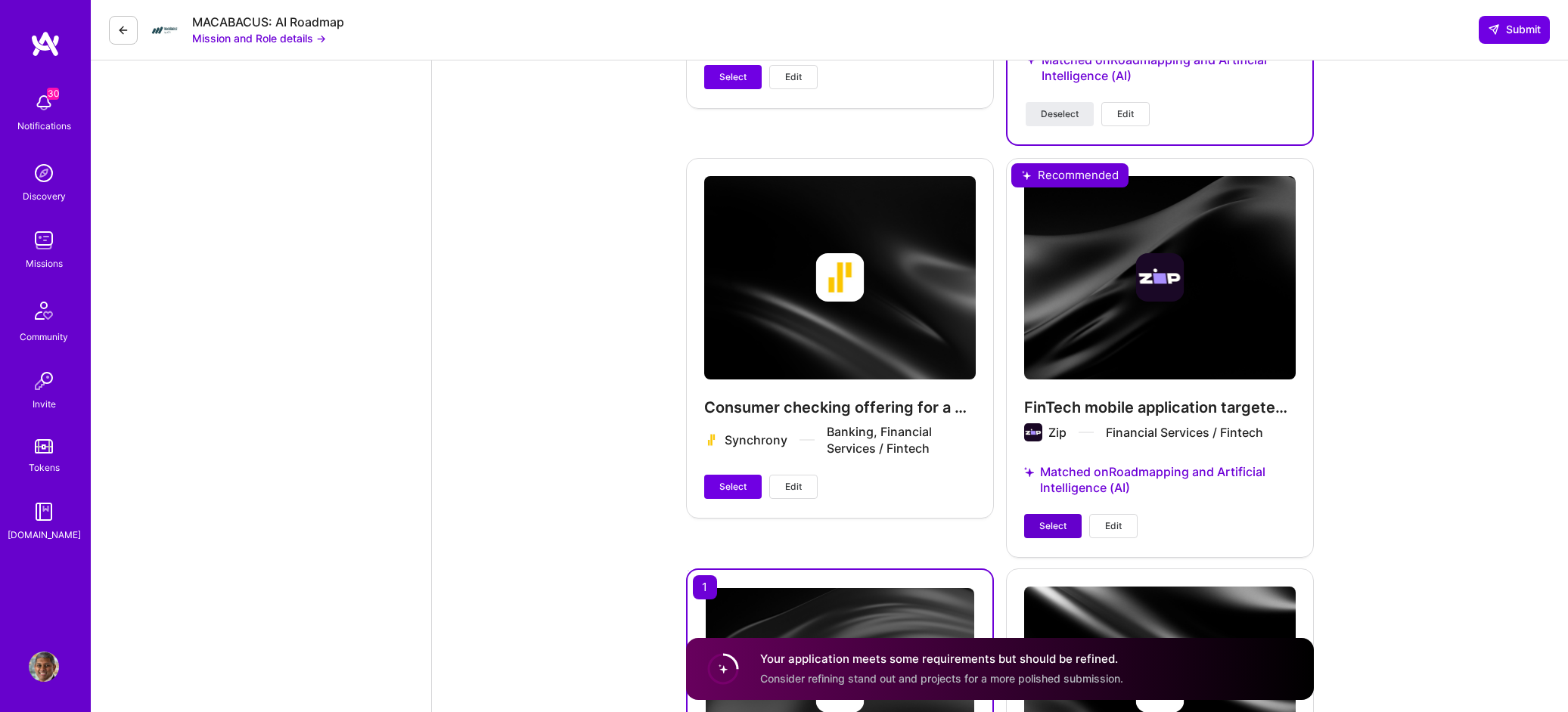
click at [1048, 520] on span "Select" at bounding box center [1052, 526] width 27 height 14
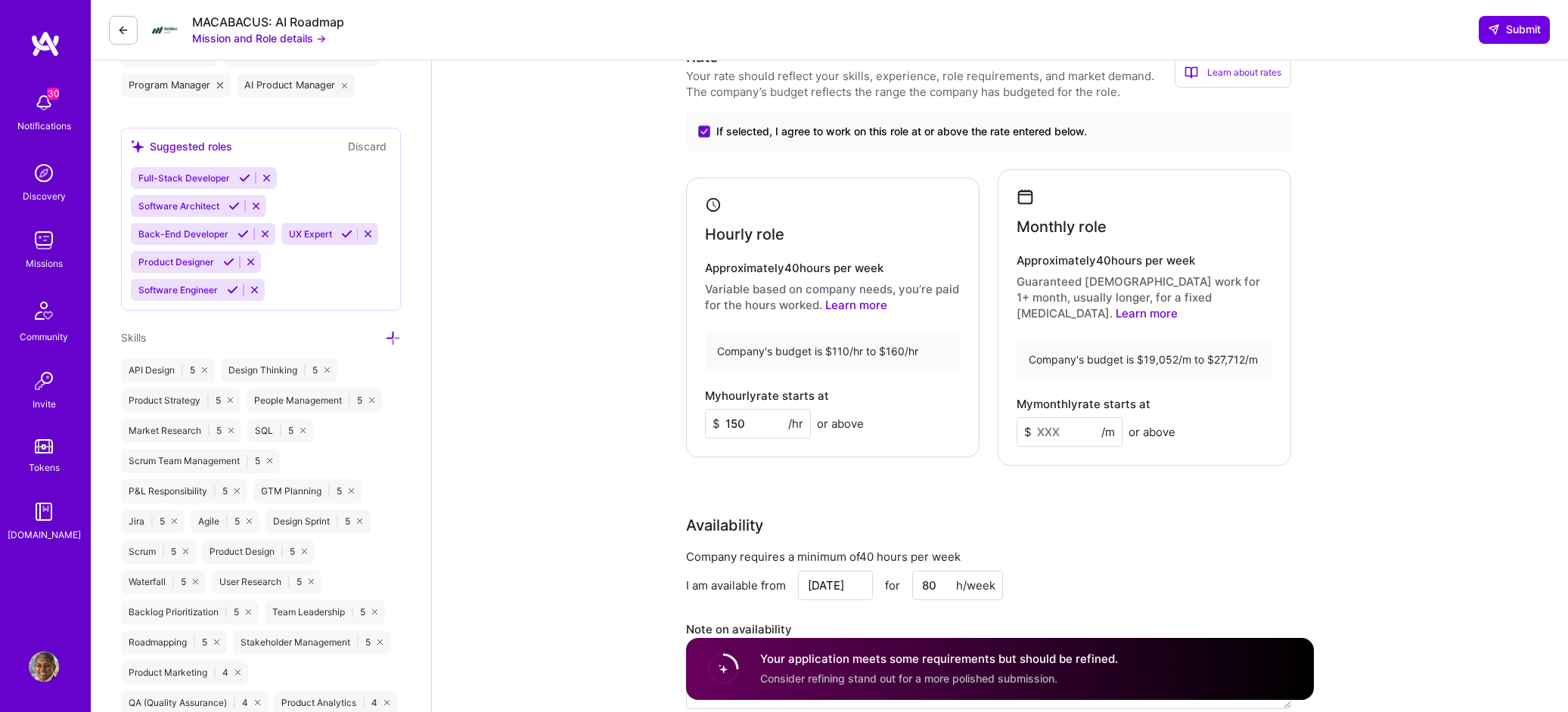
scroll to position [573, 0]
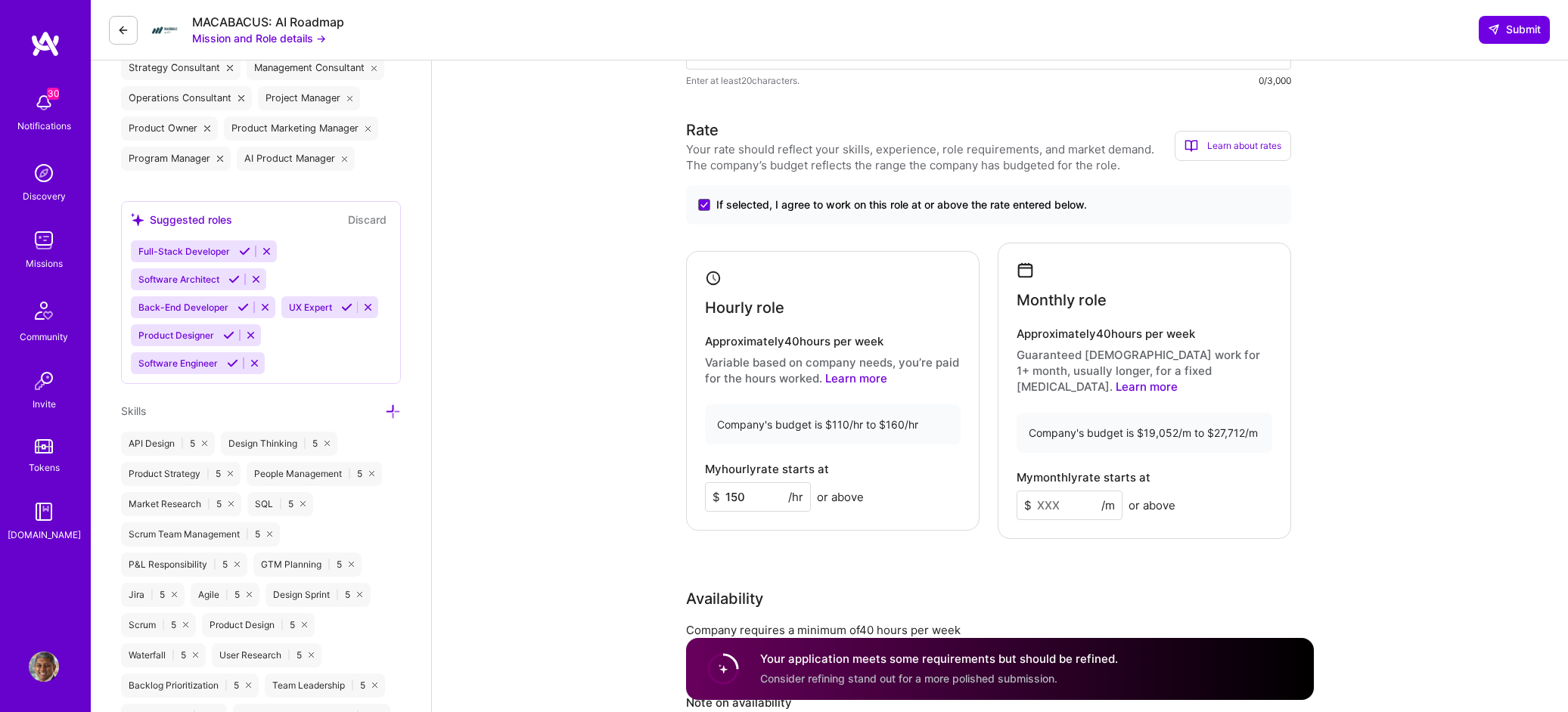
click at [1045, 490] on input at bounding box center [1069, 505] width 106 height 29
type input "23000"
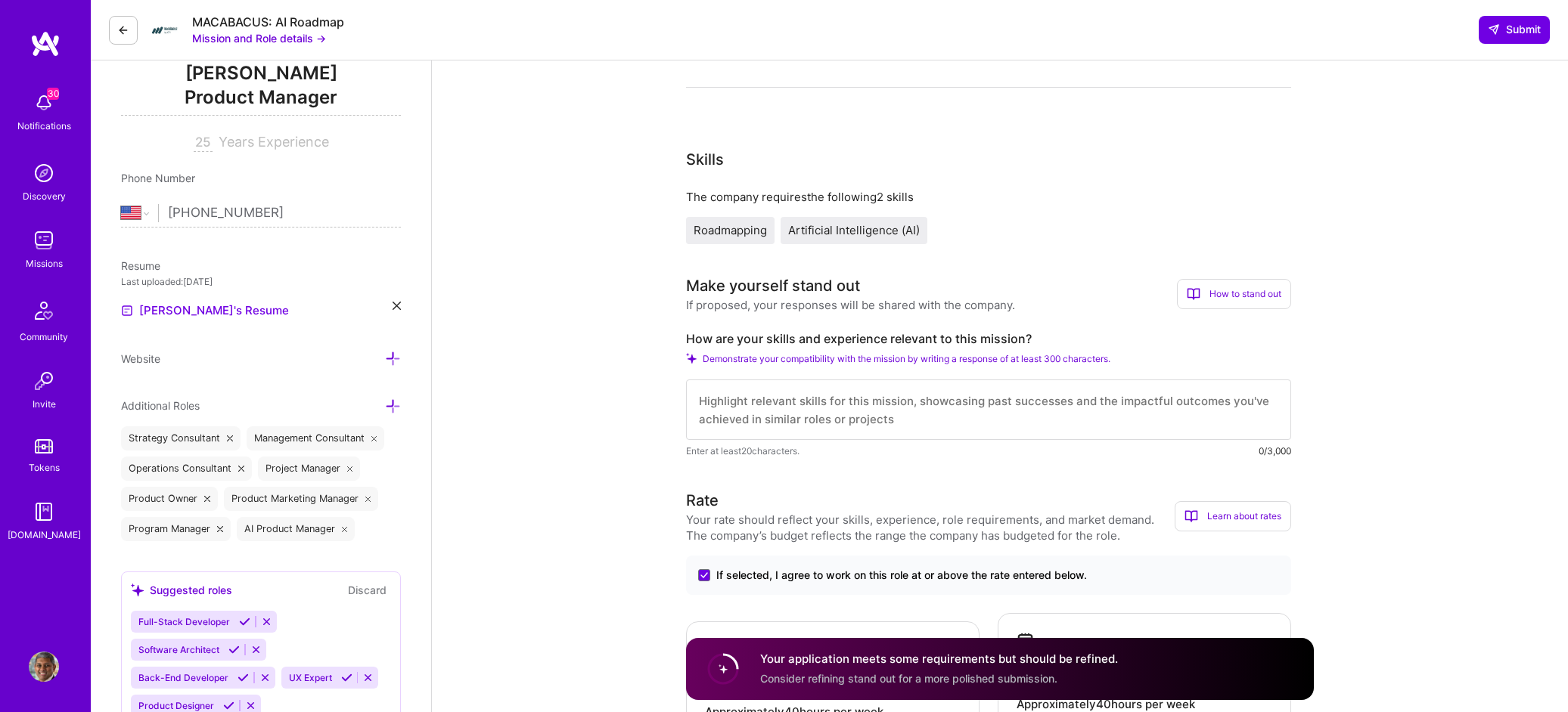
scroll to position [0, 0]
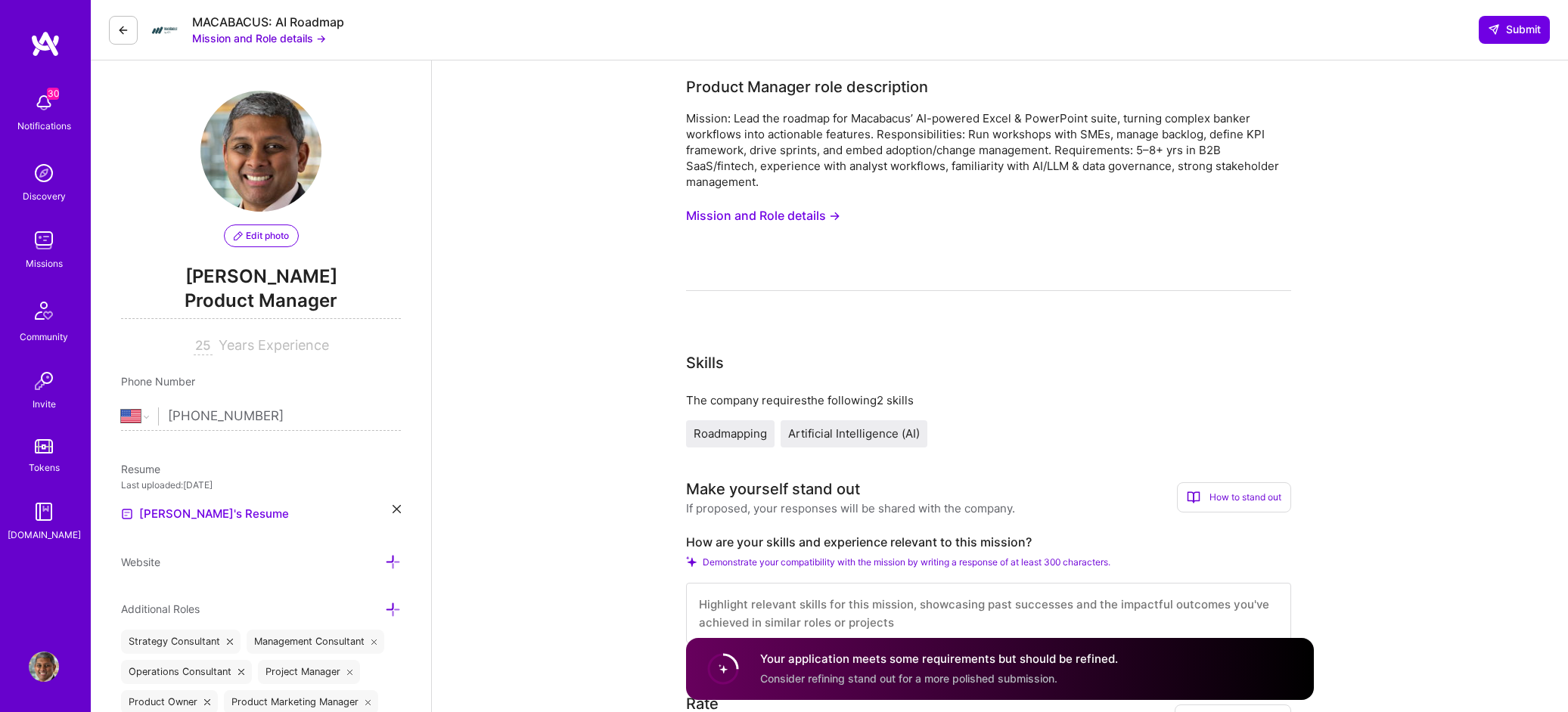
click at [807, 219] on button "Mission and Role details →" at bounding box center [763, 216] width 154 height 28
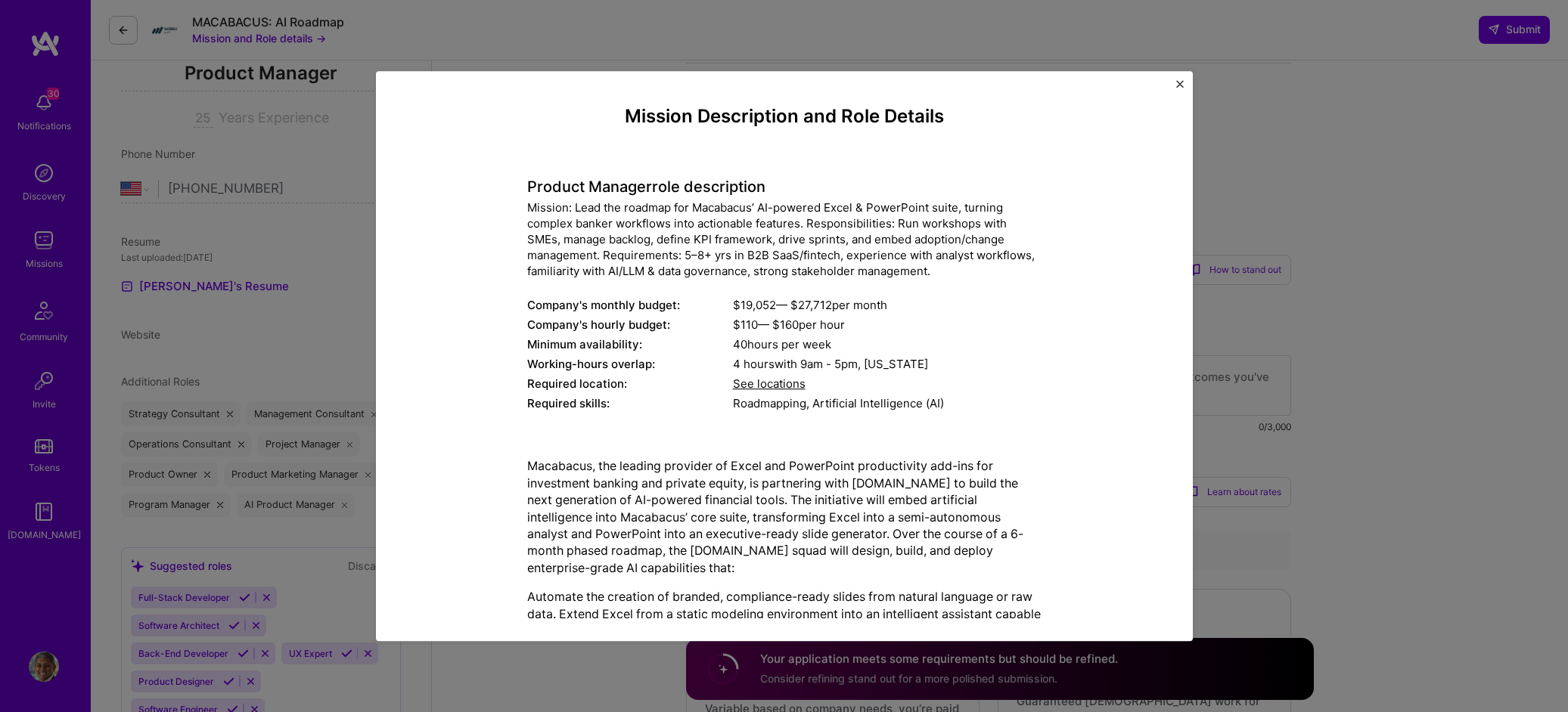
scroll to position [218, 0]
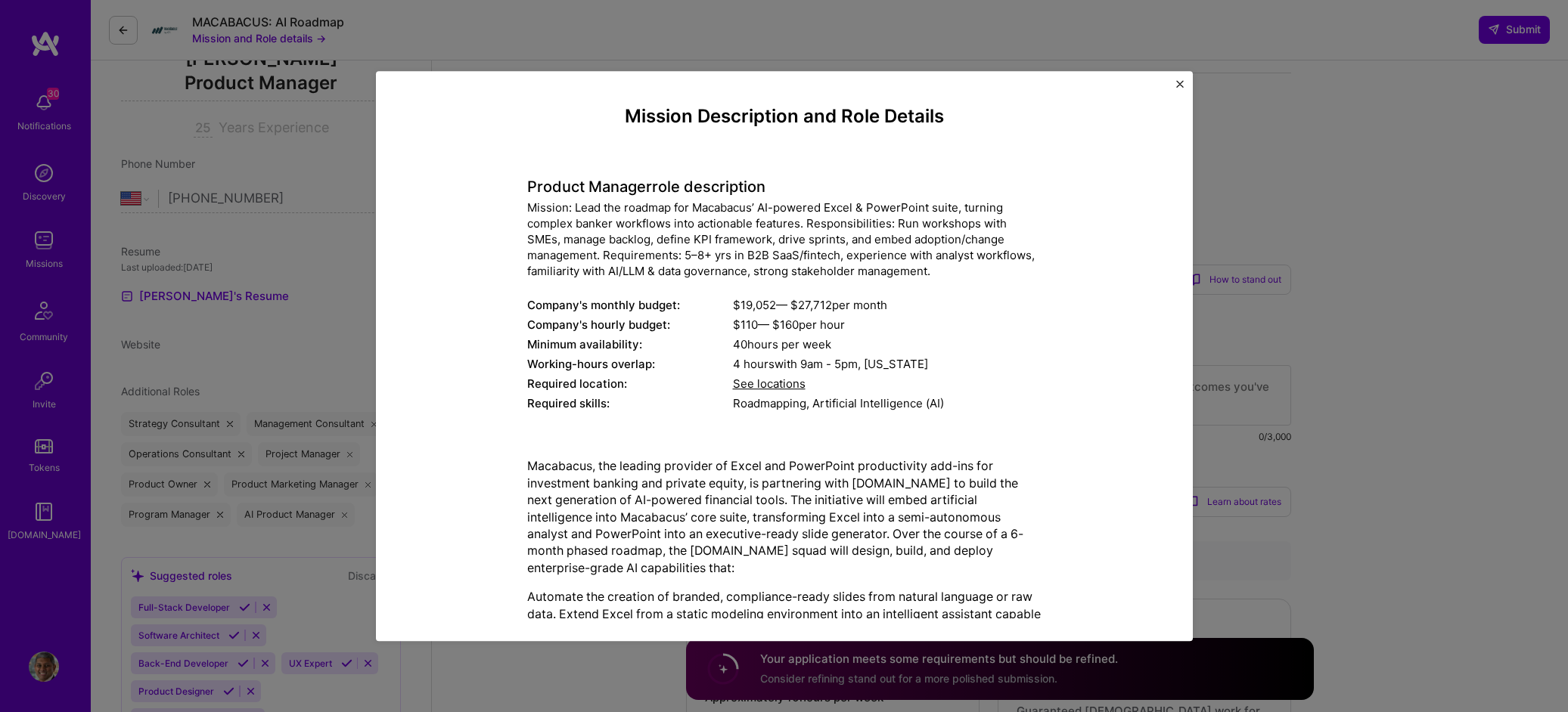
click at [773, 384] on span "See locations" at bounding box center [769, 384] width 72 height 15
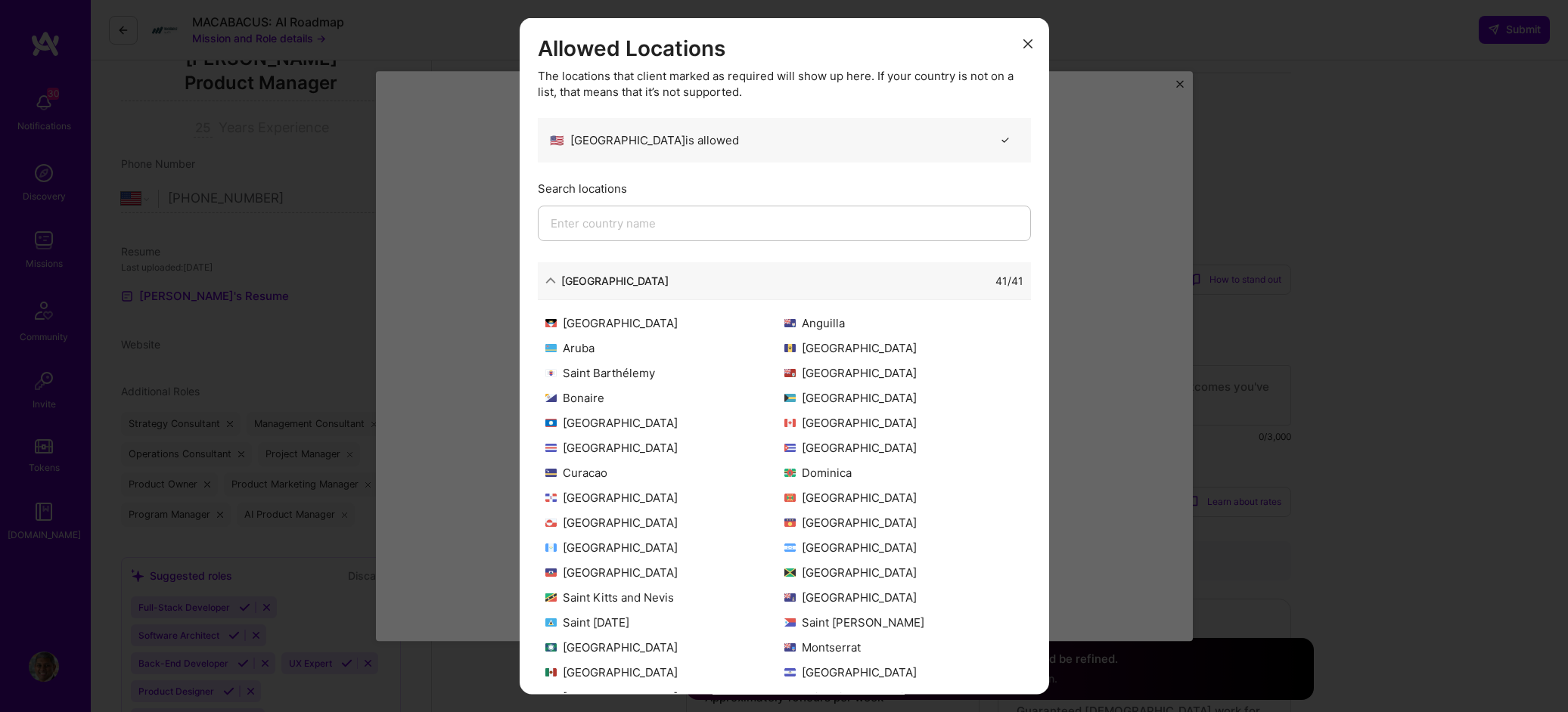
click at [1024, 42] on button "modal" at bounding box center [1028, 43] width 19 height 25
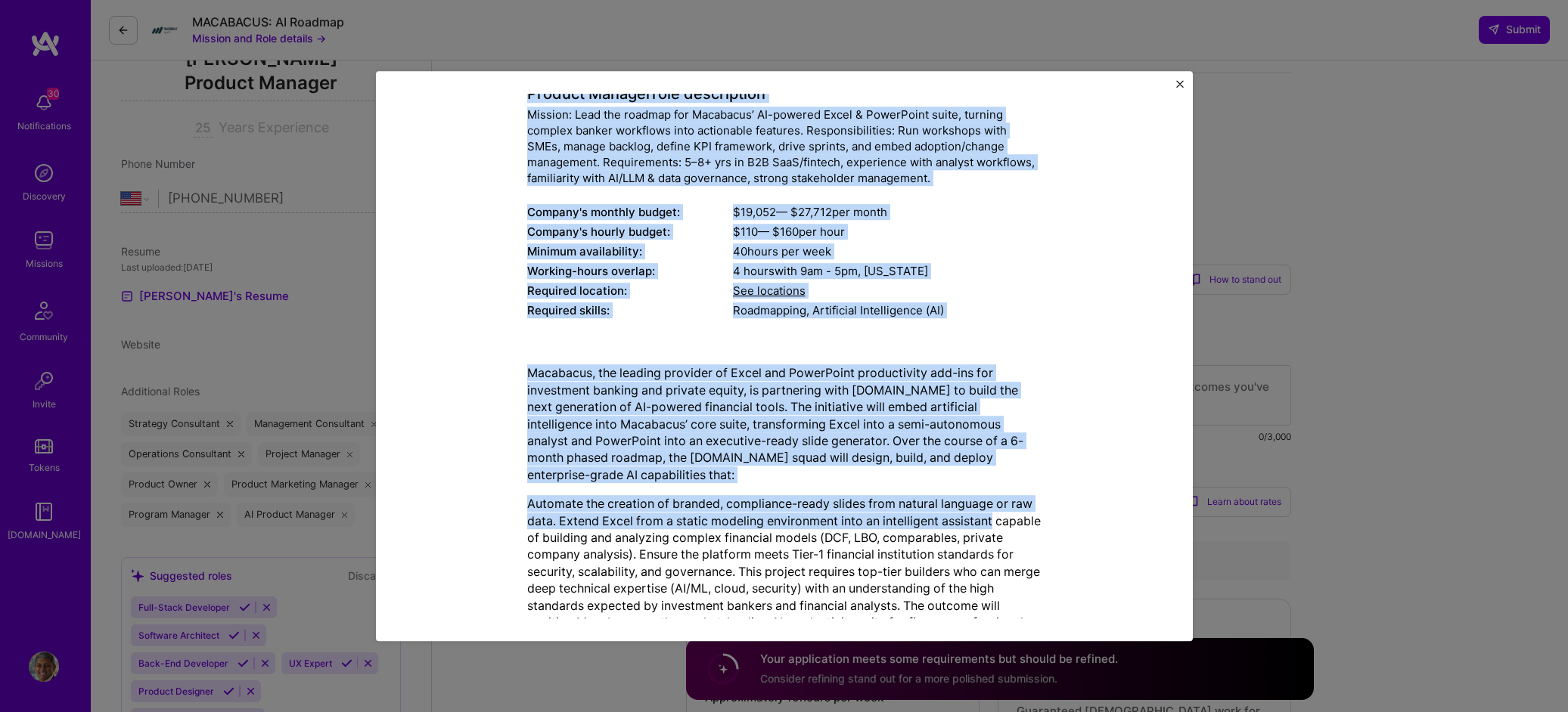
scroll to position [142, 0]
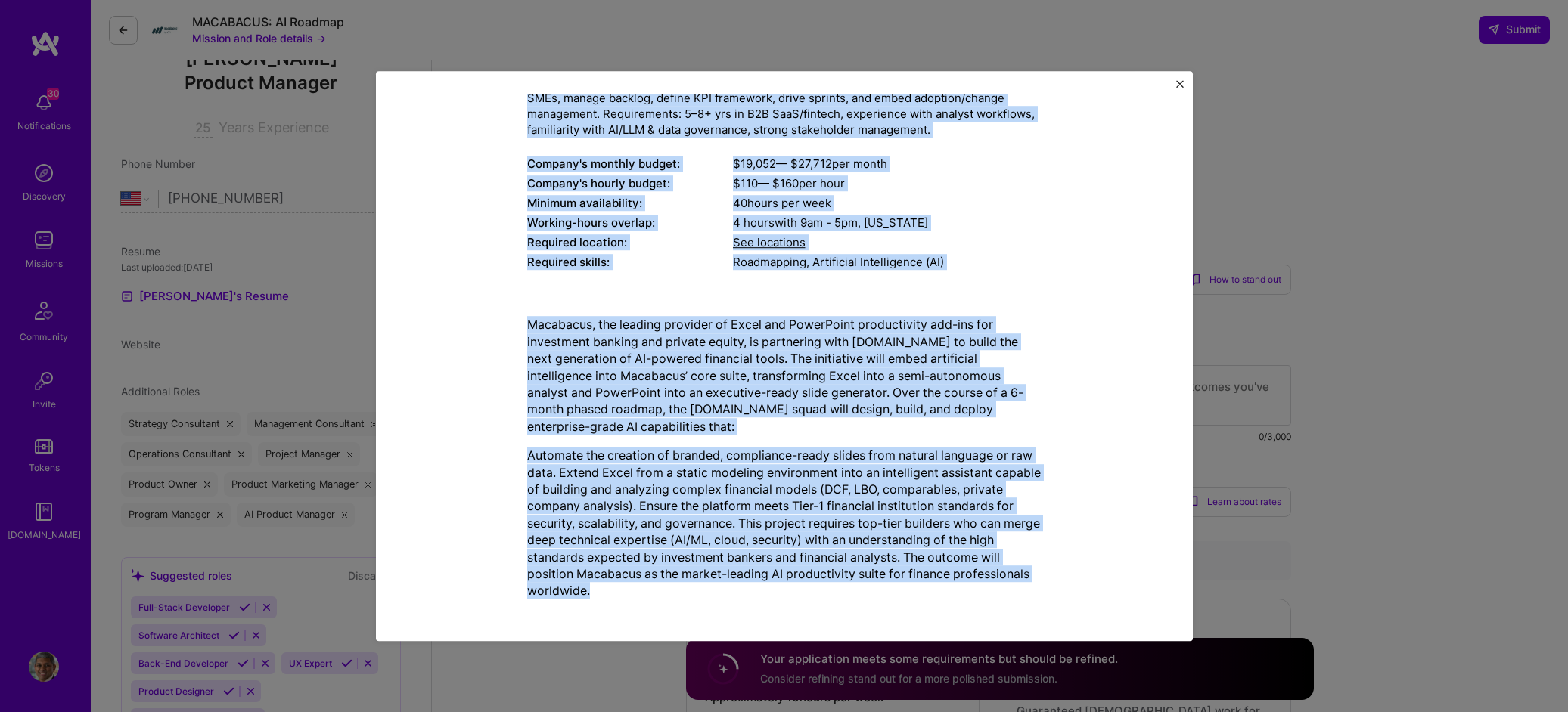
drag, startPoint x: 524, startPoint y: 186, endPoint x: 1033, endPoint y: 594, distance: 652.3
click at [1033, 594] on div "Mission Description and Role Details Product Manager role description Mission: …" at bounding box center [784, 288] width 514 height 648
copy div "Loremip Dolorsi amet consectetur Adipisc: Elit sed doeiusm tem Incididun’ UT-la…"
click at [1180, 82] on img "Close" at bounding box center [1180, 84] width 8 height 8
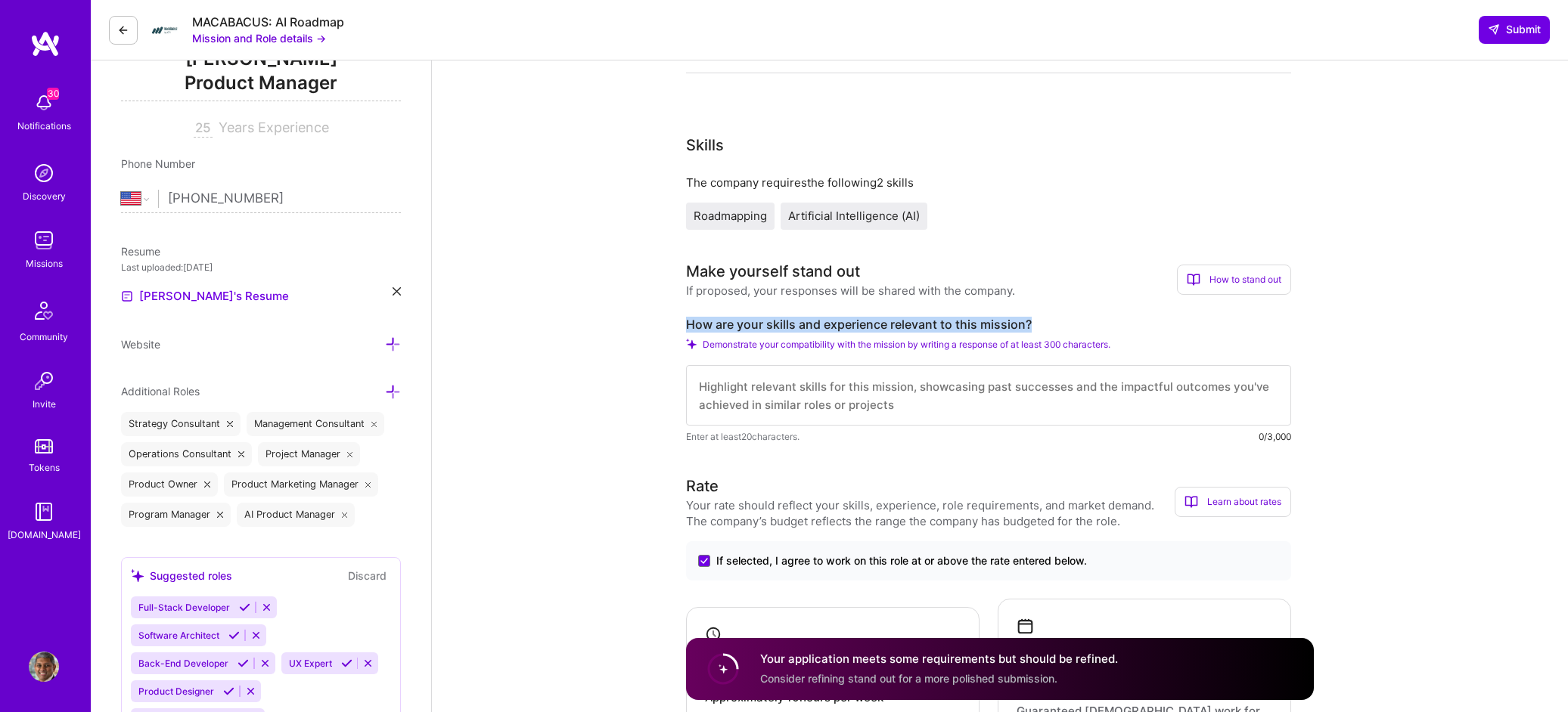
drag, startPoint x: 688, startPoint y: 325, endPoint x: 1034, endPoint y: 324, distance: 346.0
click at [1034, 324] on label "How are your skills and experience relevant to this mission?" at bounding box center [988, 324] width 605 height 16
copy label "How are your skills and experience relevant to this mission?"
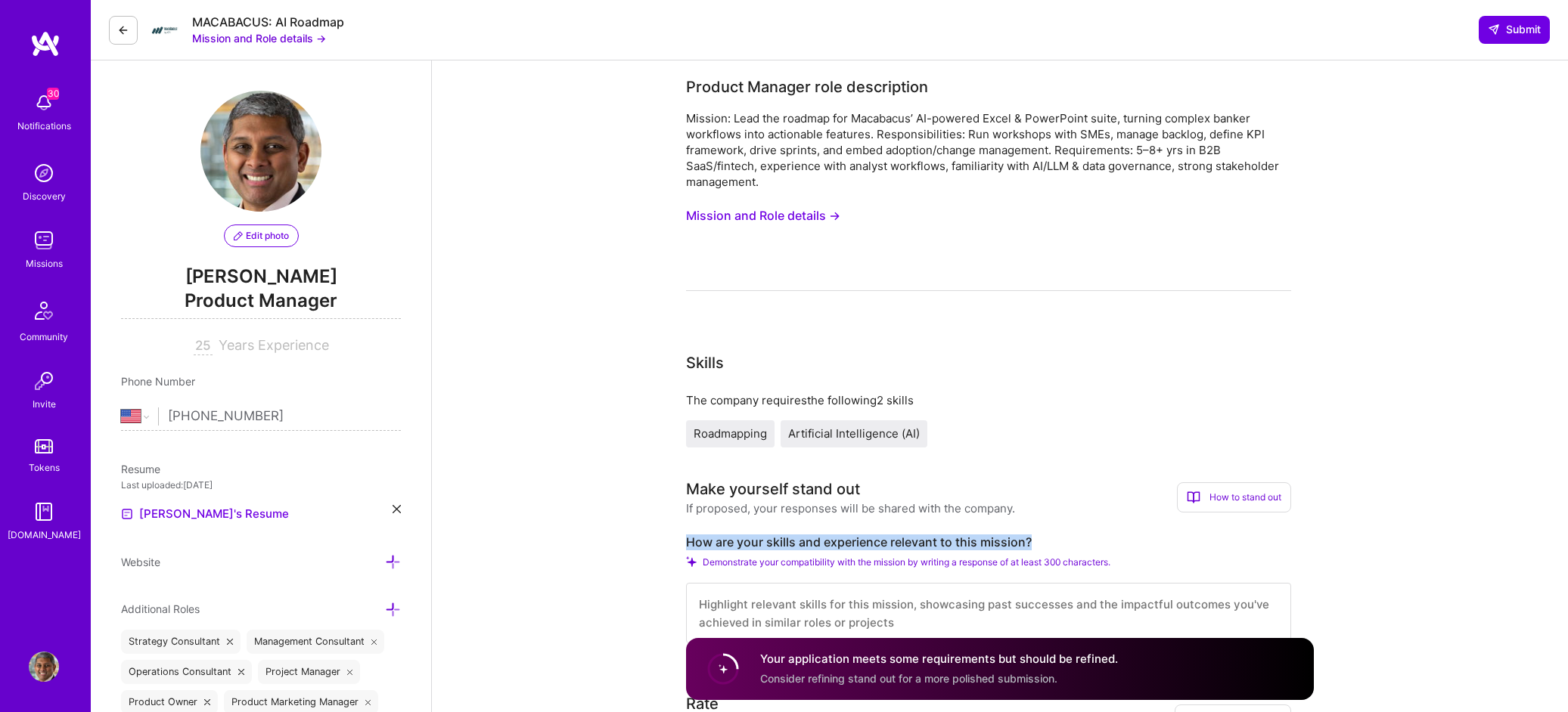
click at [814, 217] on button "Mission and Role details →" at bounding box center [763, 216] width 154 height 28
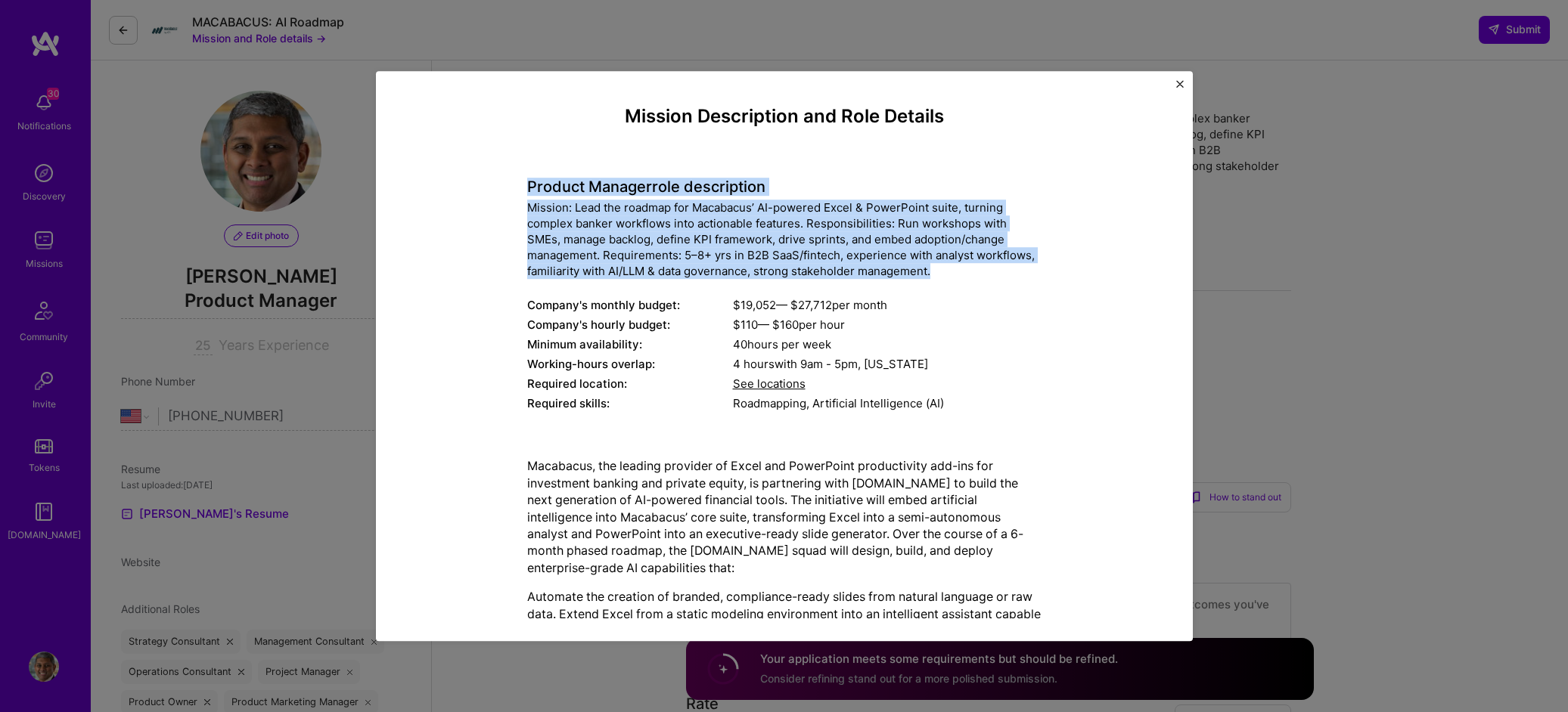
drag, startPoint x: 524, startPoint y: 188, endPoint x: 971, endPoint y: 271, distance: 454.6
click at [971, 271] on div "Product Manager role description Mission: Lead the roadmap for Macabacus’ AI-po…" at bounding box center [784, 287] width 514 height 258
copy div "Product Manager role description Mission: Lead the roadmap for Macabacus’ AI-po…"
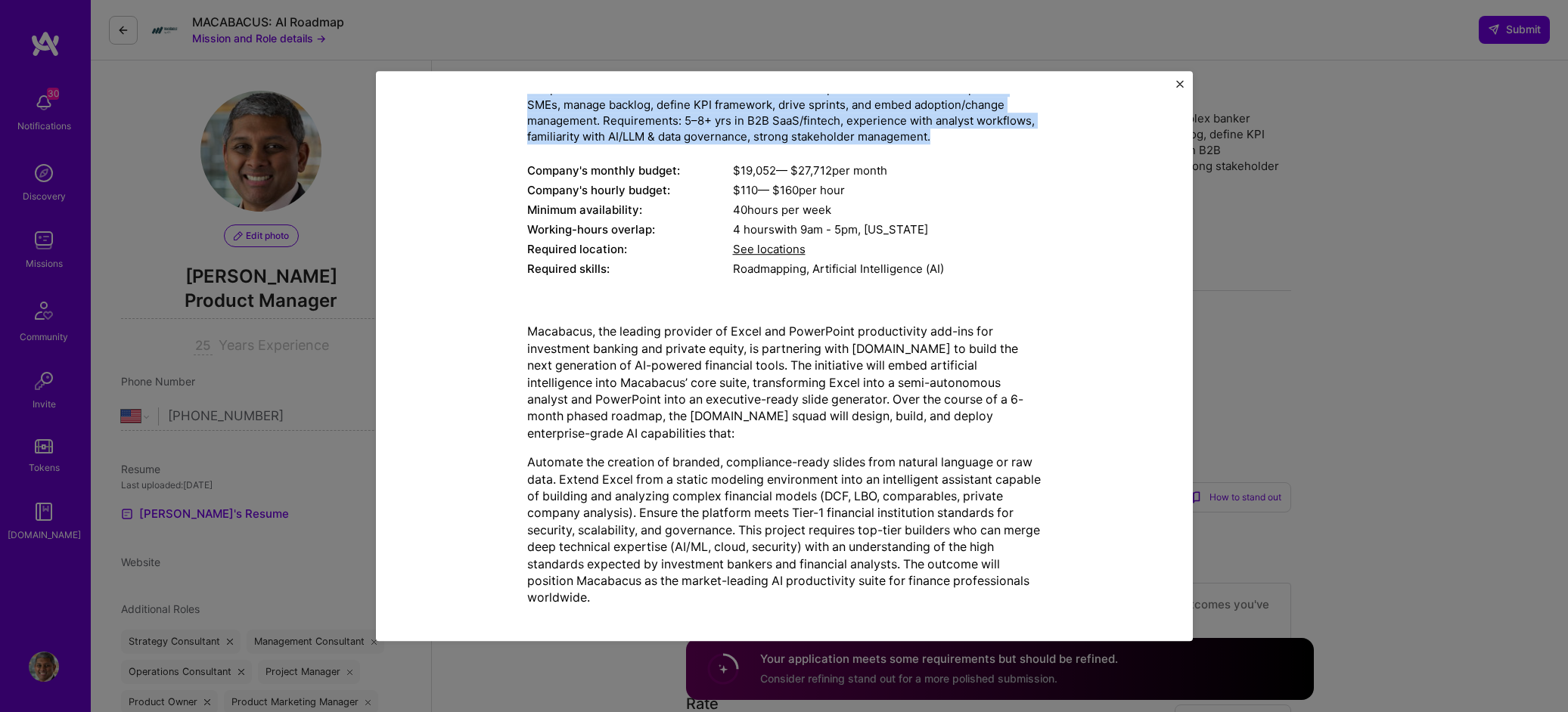
scroll to position [142, 0]
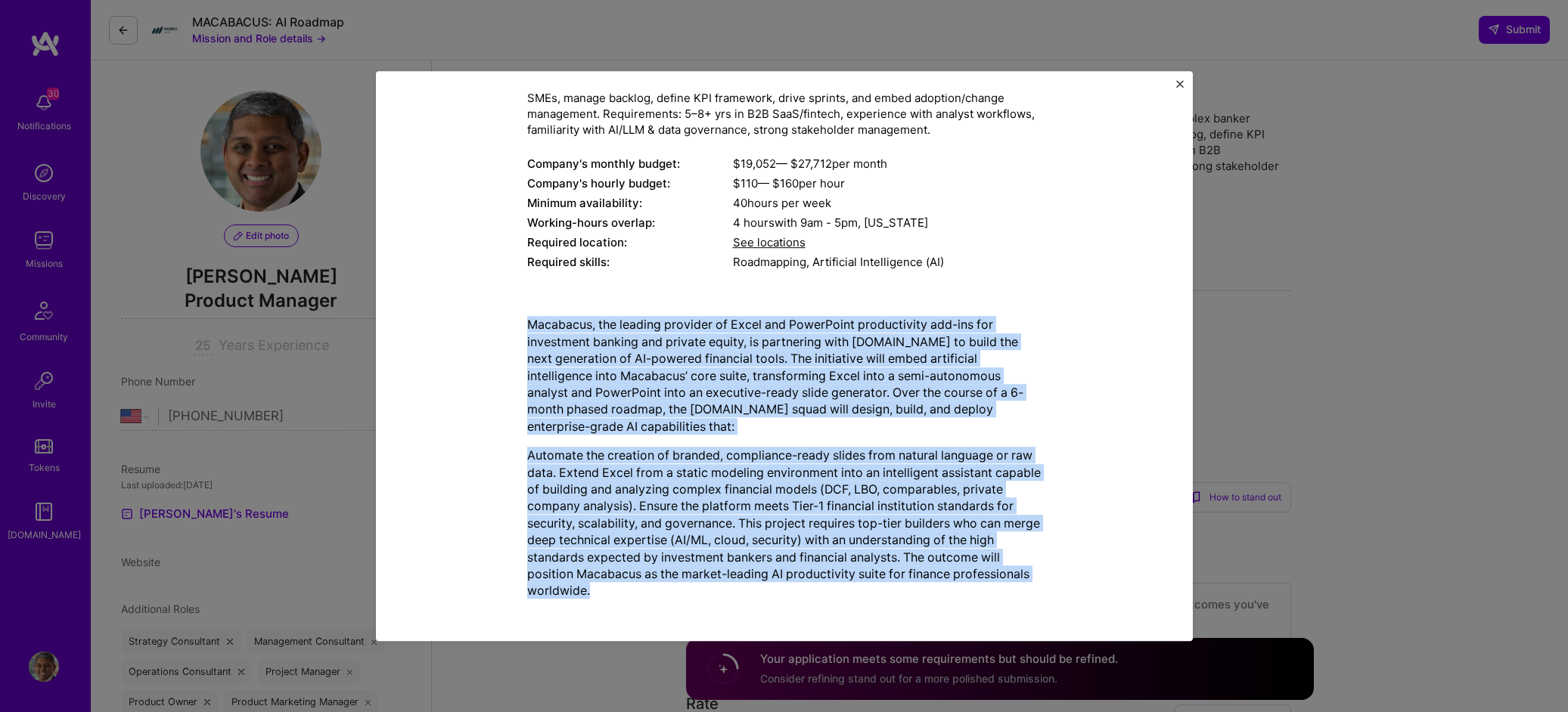
drag, startPoint x: 522, startPoint y: 324, endPoint x: 622, endPoint y: 584, distance: 278.6
click at [622, 584] on div "Macabacus, the leading provider of Excel and PowerPoint productivity add-ins fo…" at bounding box center [784, 458] width 514 height 283
copy div "Loremipsu, dol sitamet consecte ad Elits doe TempoRinci utlaboreetdo mag-ali en…"
click at [1179, 88] on button "Close" at bounding box center [1180, 88] width 8 height 16
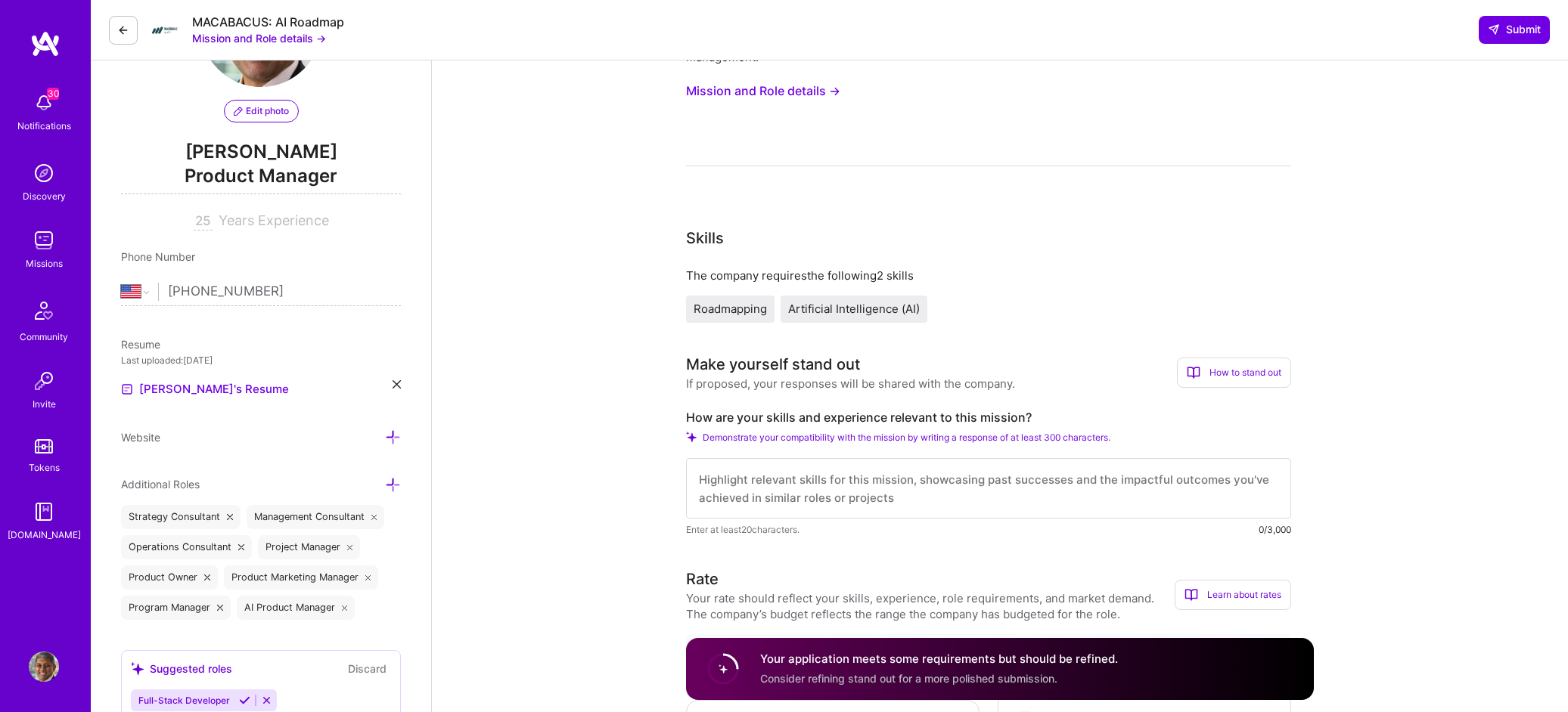
scroll to position [188, 0]
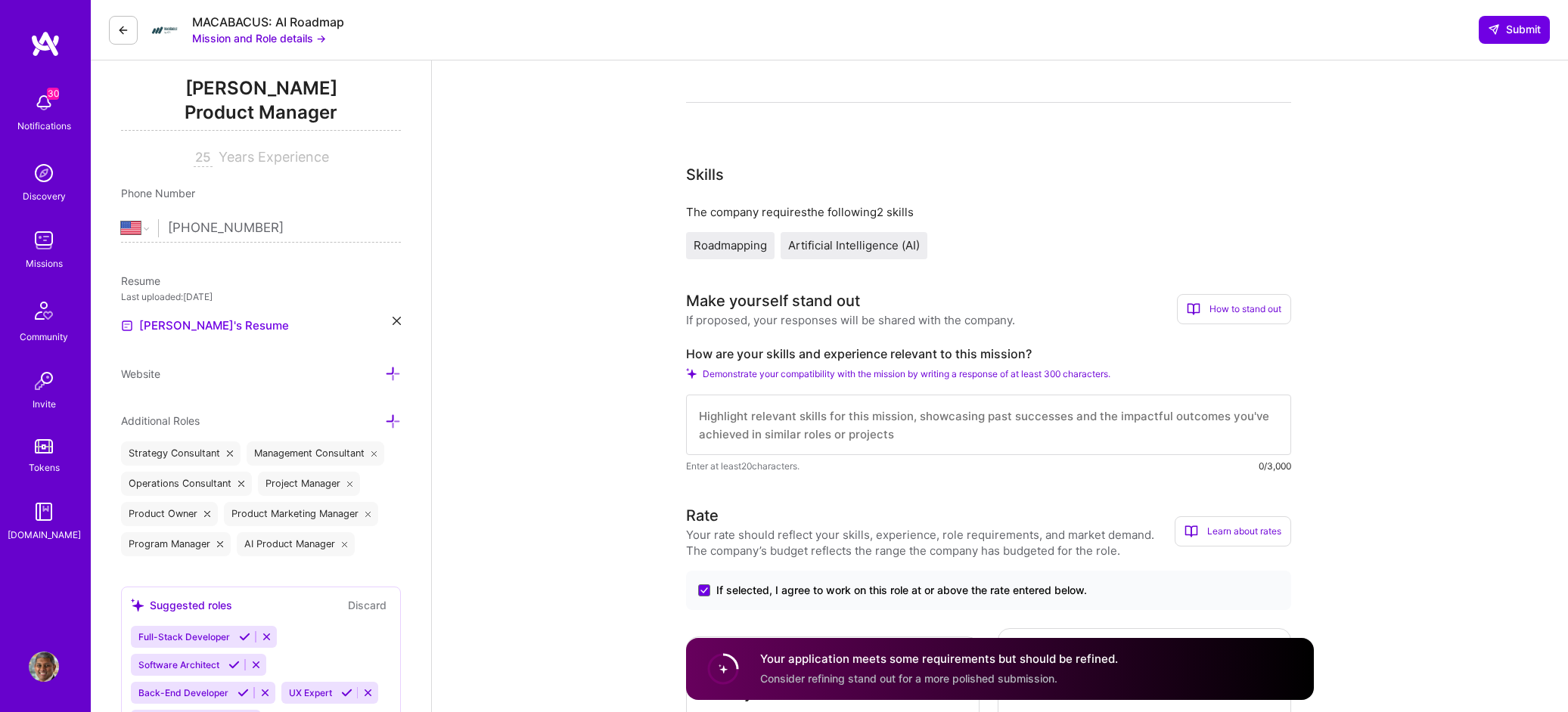
click at [981, 419] on textarea at bounding box center [988, 425] width 605 height 61
paste textarea "I bring 20+ years of experience leading enterprise SaaS, fintech, and AI-driven…"
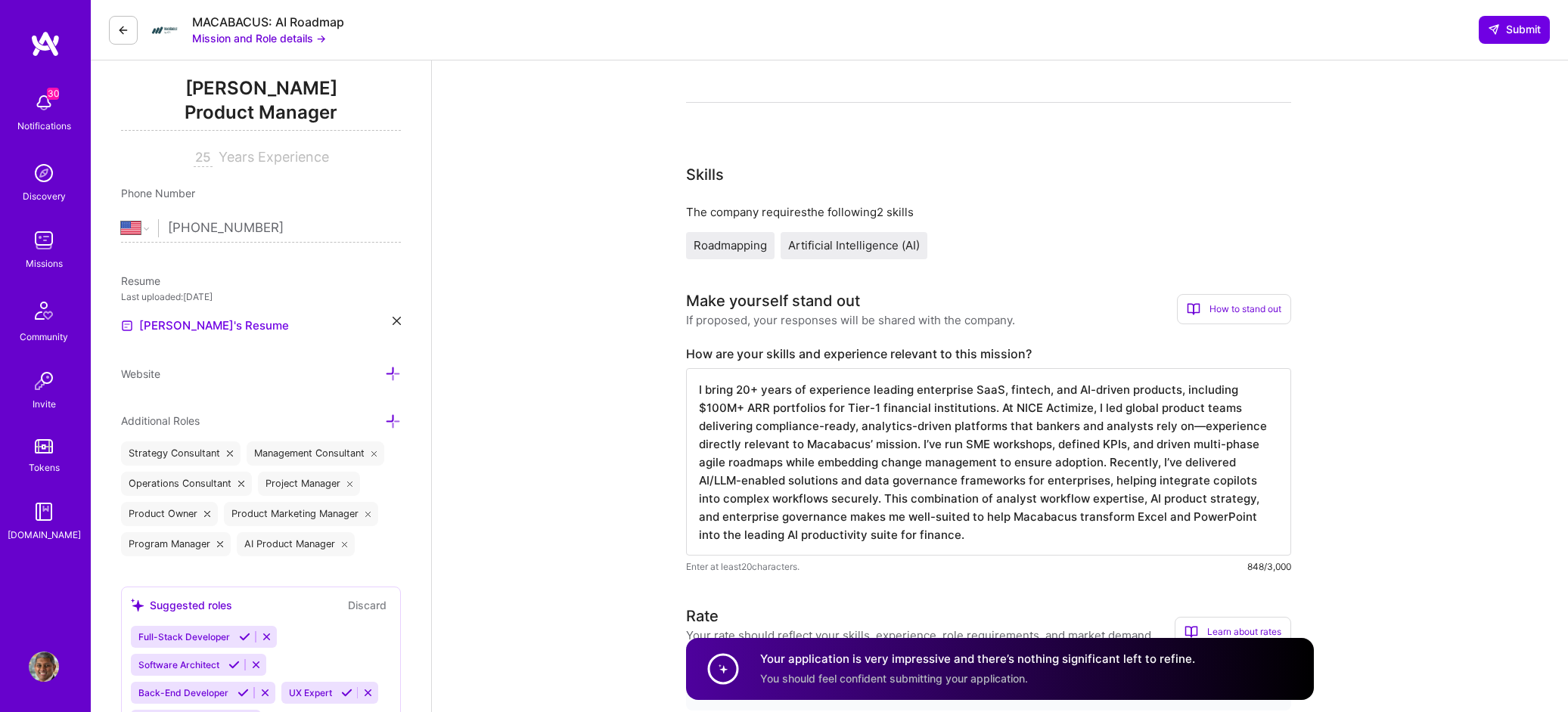
click at [1198, 427] on textarea "I bring 20+ years of experience leading enterprise SaaS, fintech, and AI-driven…" at bounding box center [988, 462] width 605 height 188
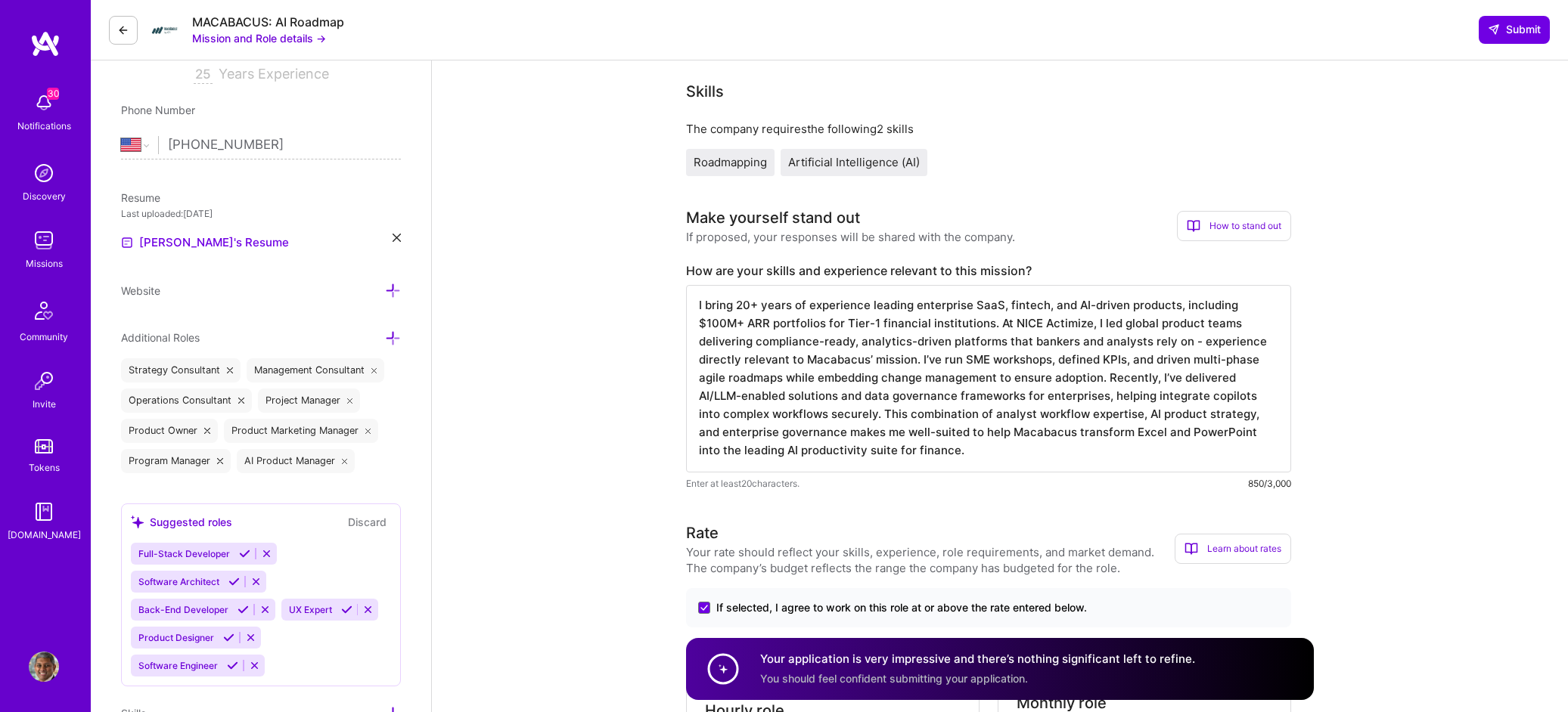
scroll to position [0, 0]
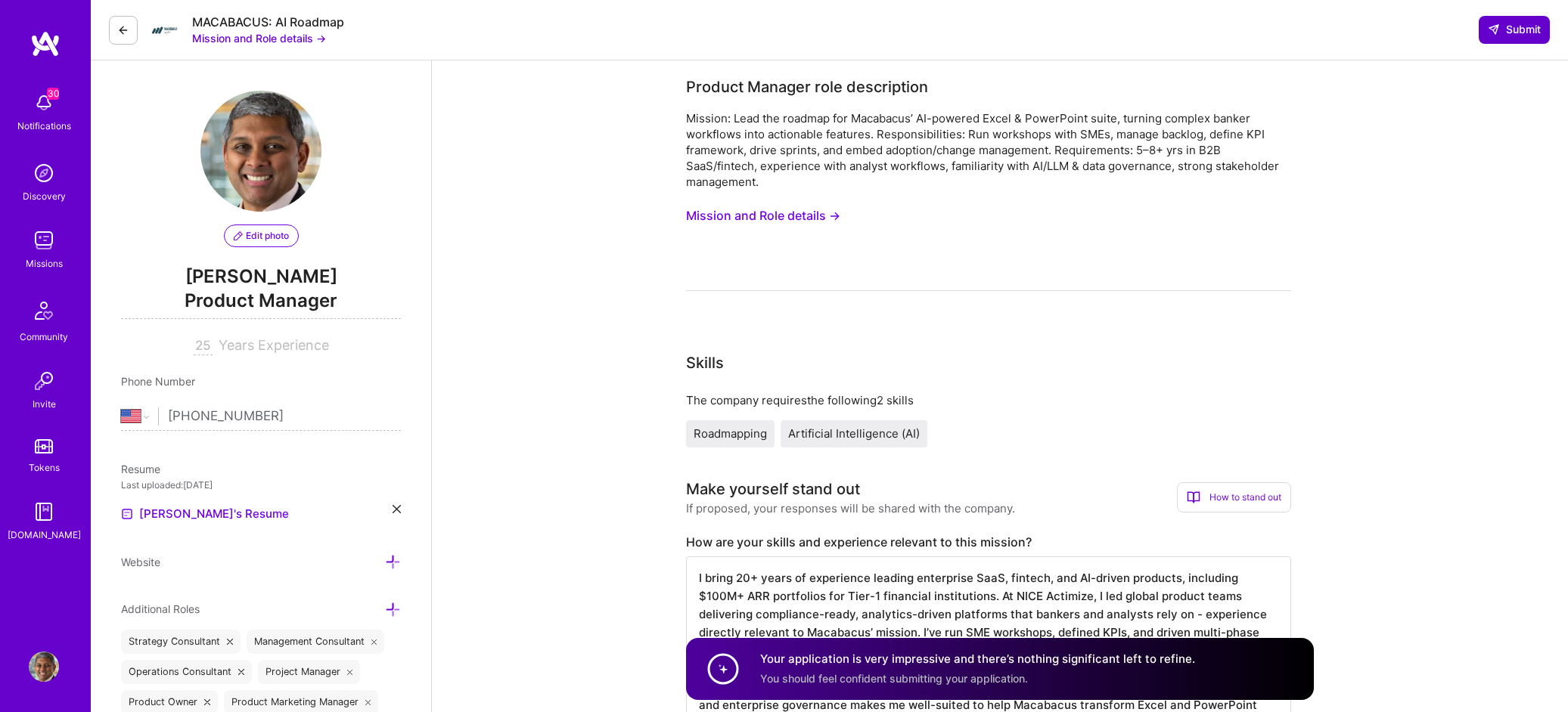
type textarea "I bring 20+ years of experience leading enterprise SaaS, fintech, and AI-driven…"
click at [1503, 38] on button "Submit" at bounding box center [1513, 29] width 71 height 27
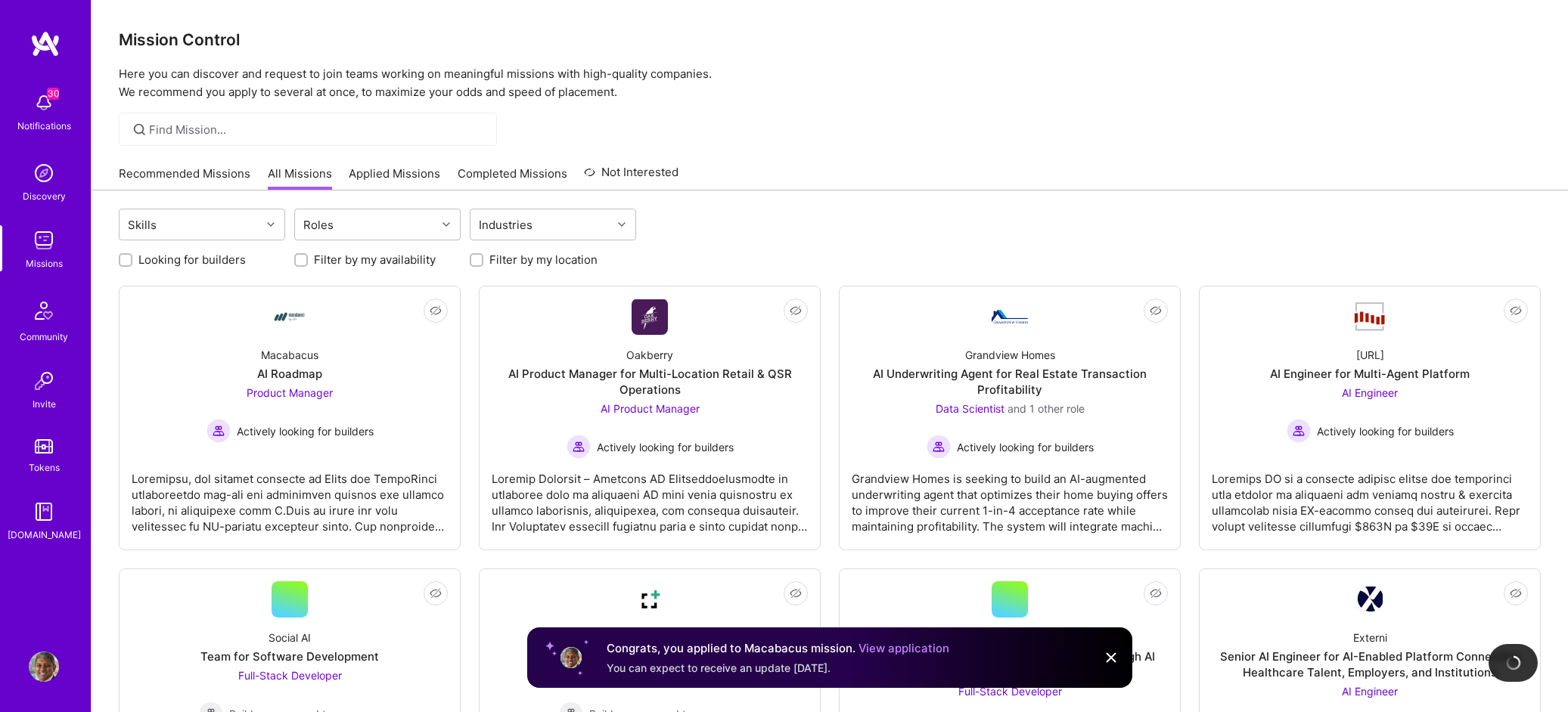
click at [199, 176] on link "Recommended Missions" at bounding box center [185, 179] width 132 height 25
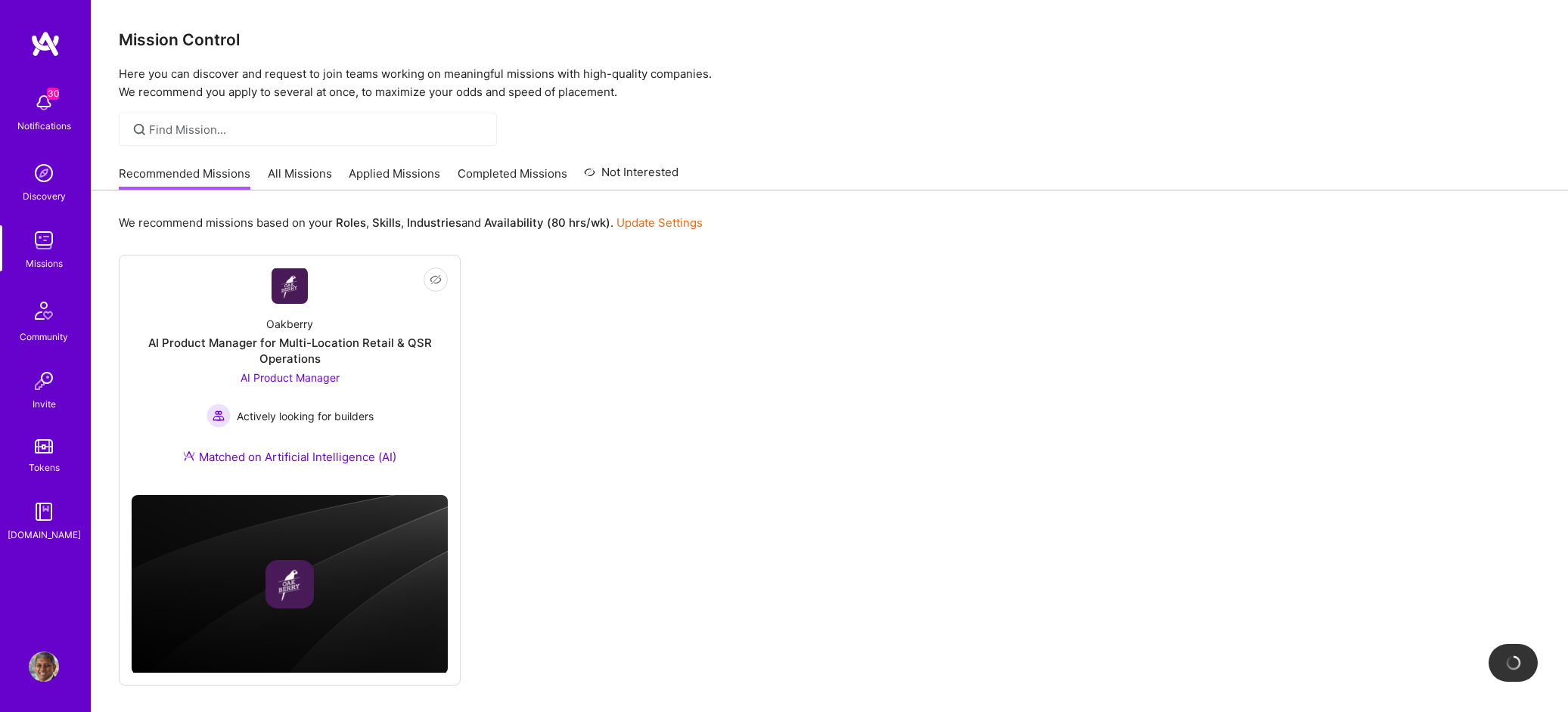
click at [410, 179] on link "Applied Missions" at bounding box center [395, 179] width 92 height 25
